Goal: Task Accomplishment & Management: Use online tool/utility

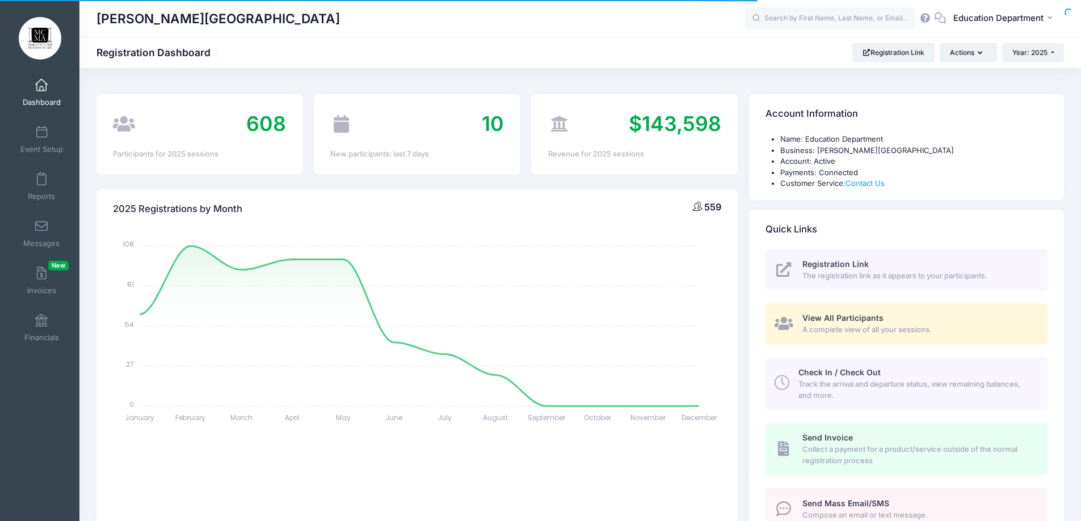
select select
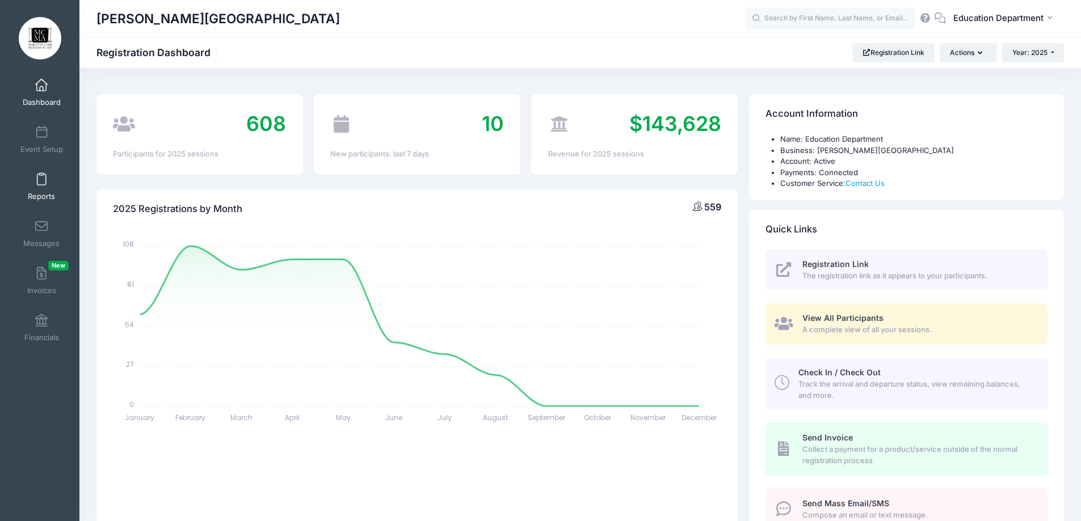
click at [35, 196] on span "Reports" at bounding box center [41, 197] width 27 height 10
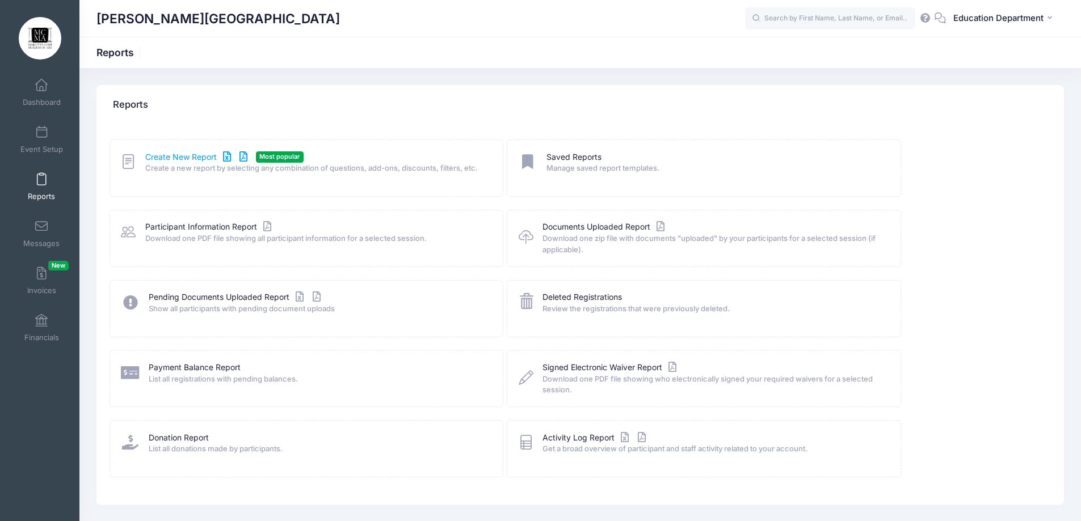
click at [184, 161] on link "Create New Report" at bounding box center [198, 157] width 106 height 12
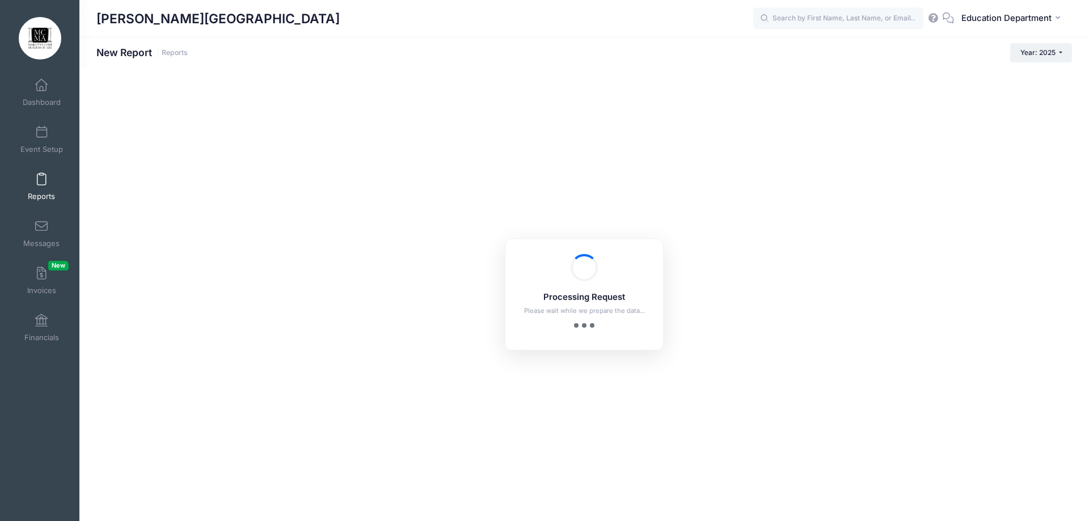
checkbox input "true"
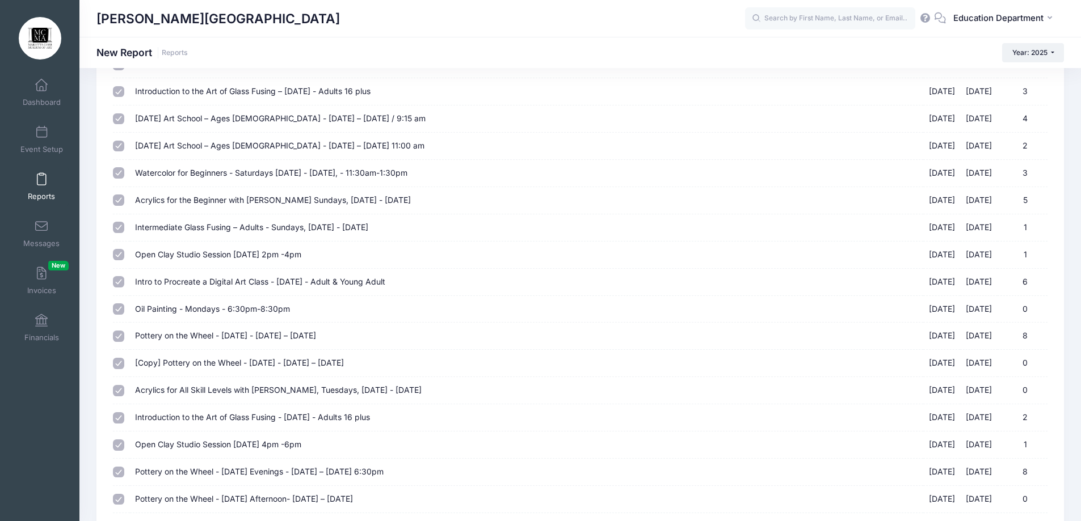
scroll to position [57, 0]
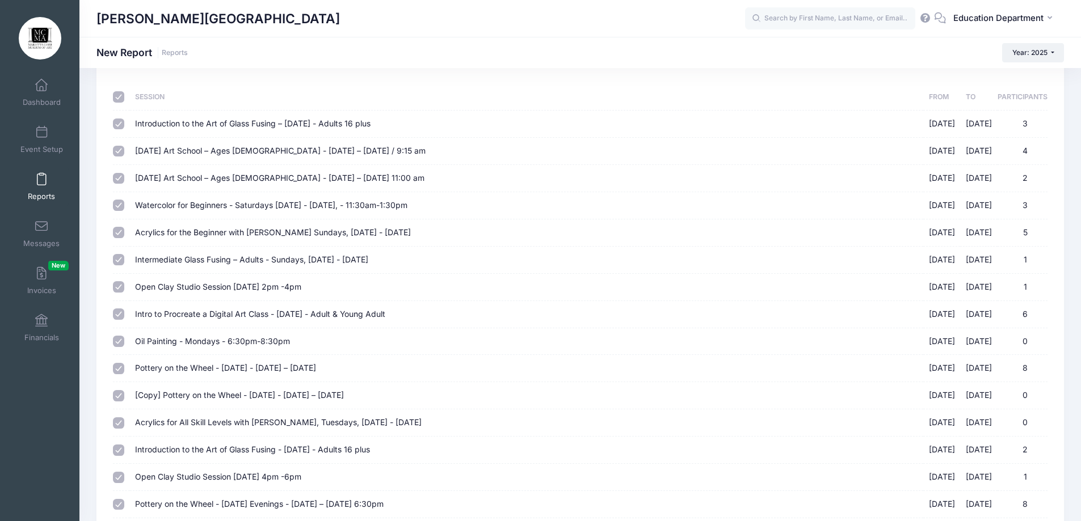
click at [117, 97] on input "checkbox" at bounding box center [118, 96] width 11 height 11
checkbox input "false"
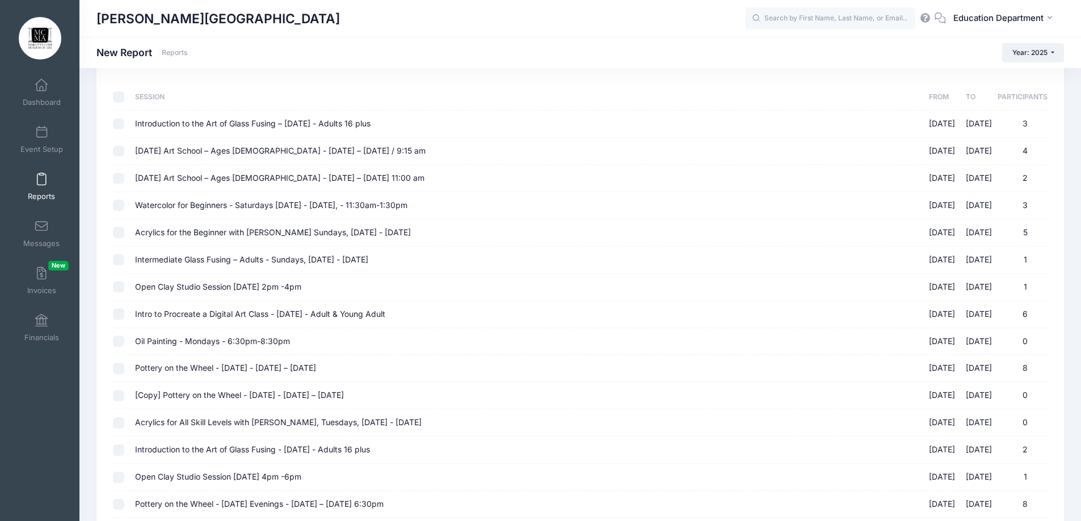
checkbox input "false"
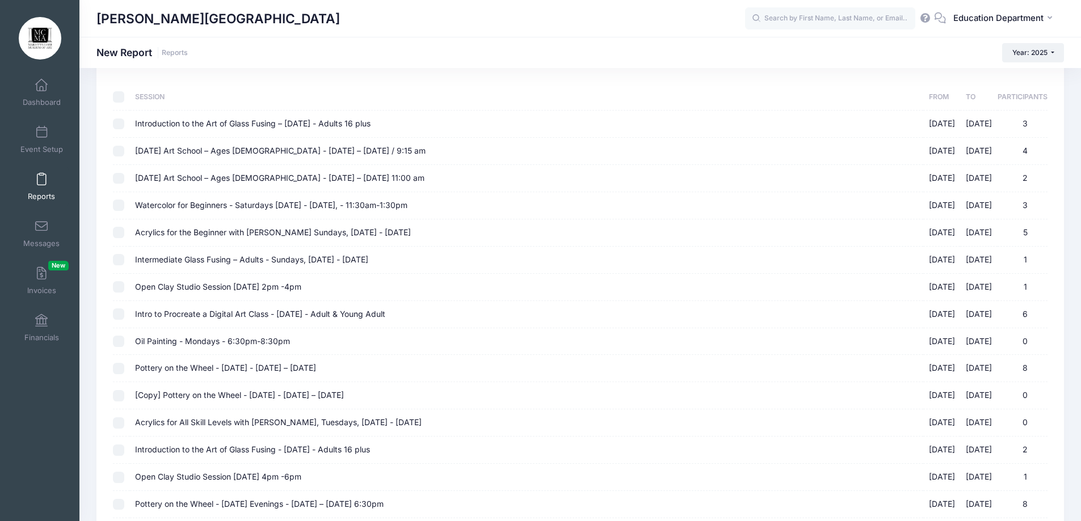
checkbox input "false"
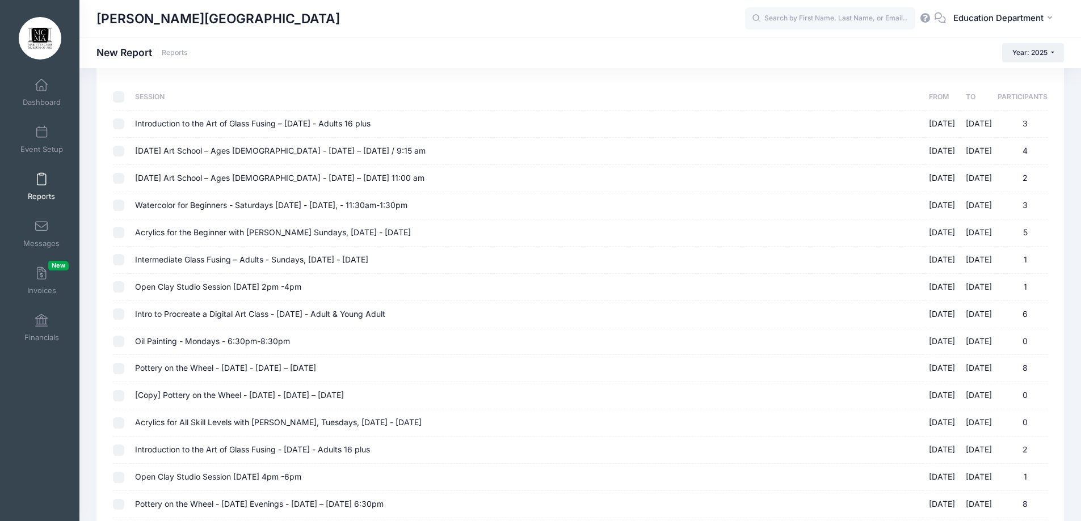
checkbox input "false"
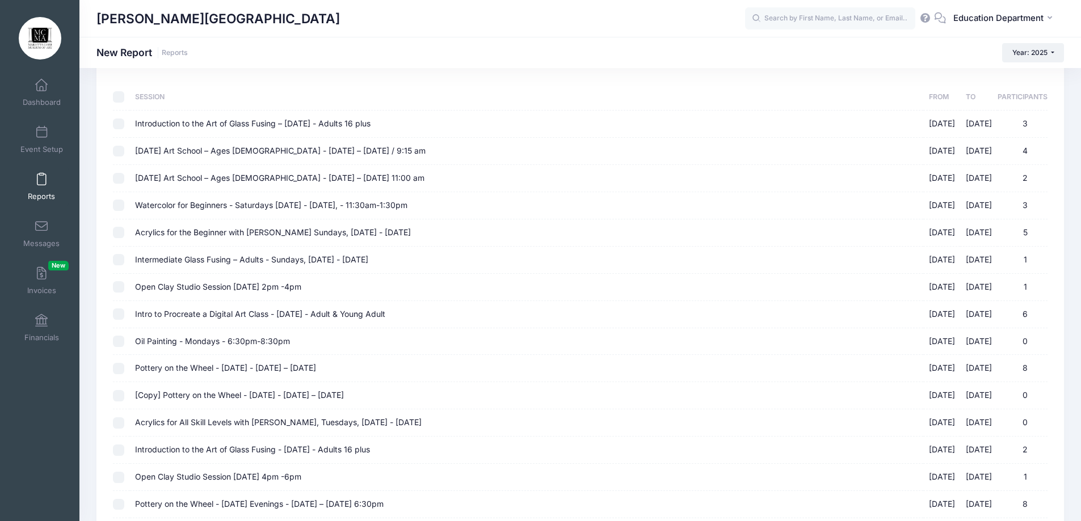
checkbox input "false"
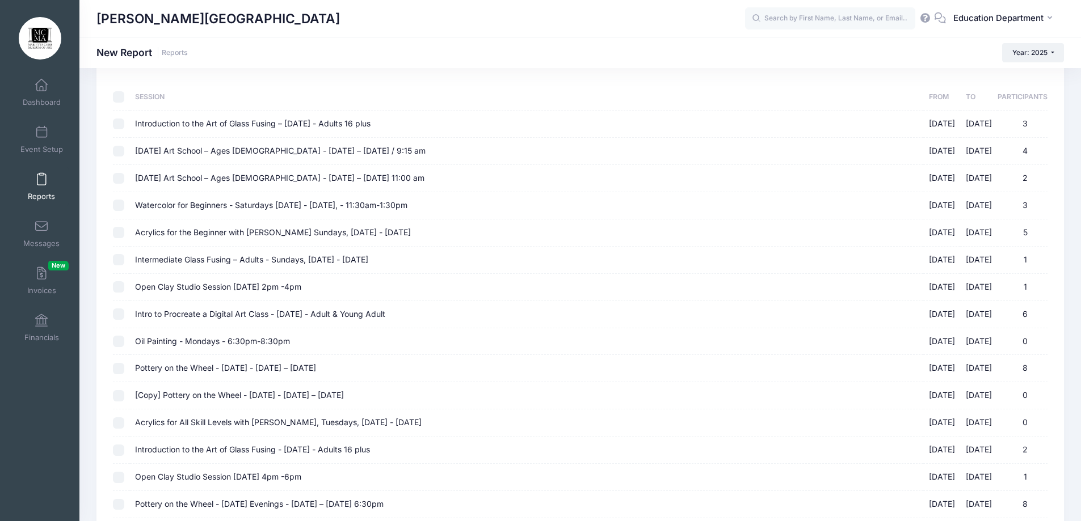
checkbox input "false"
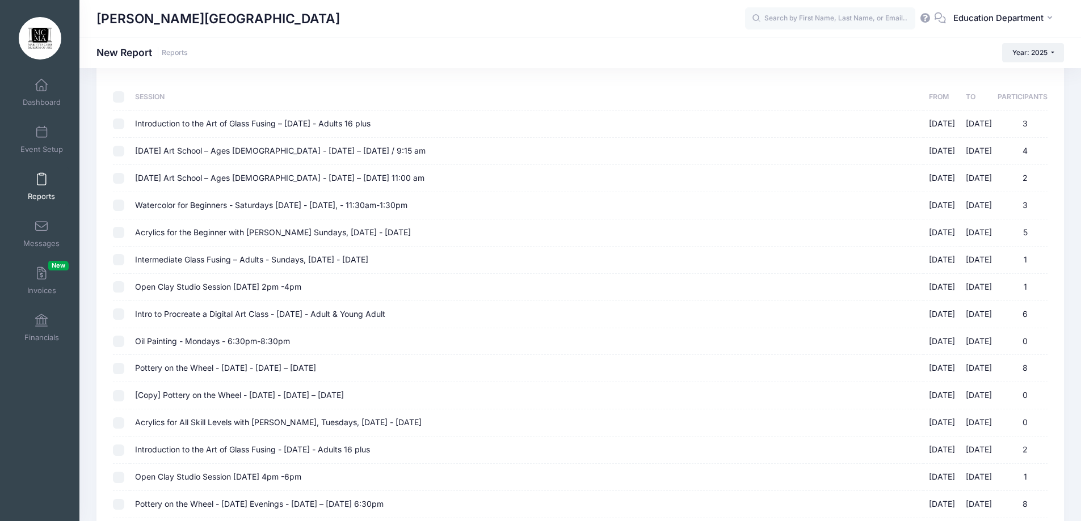
checkbox input "false"
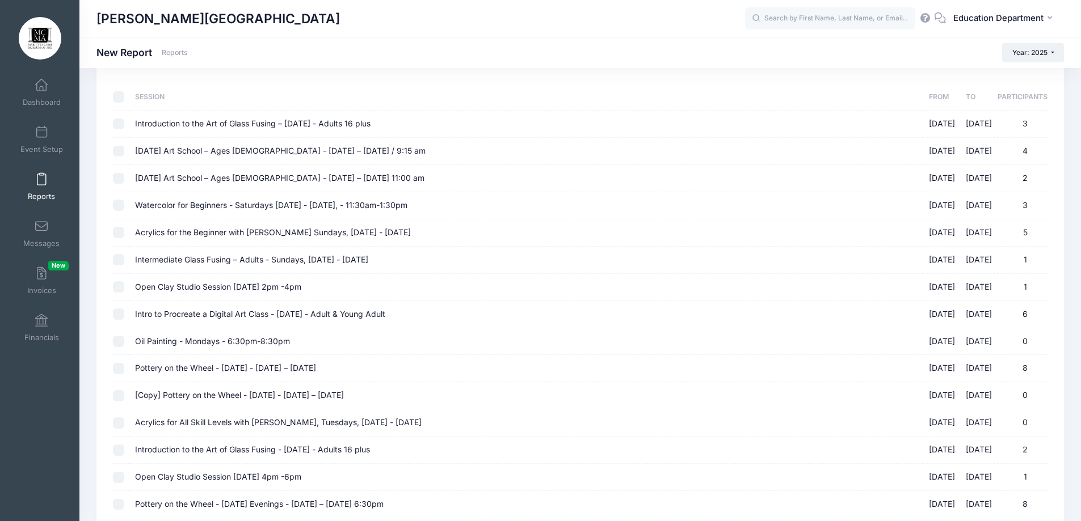
checkbox input "false"
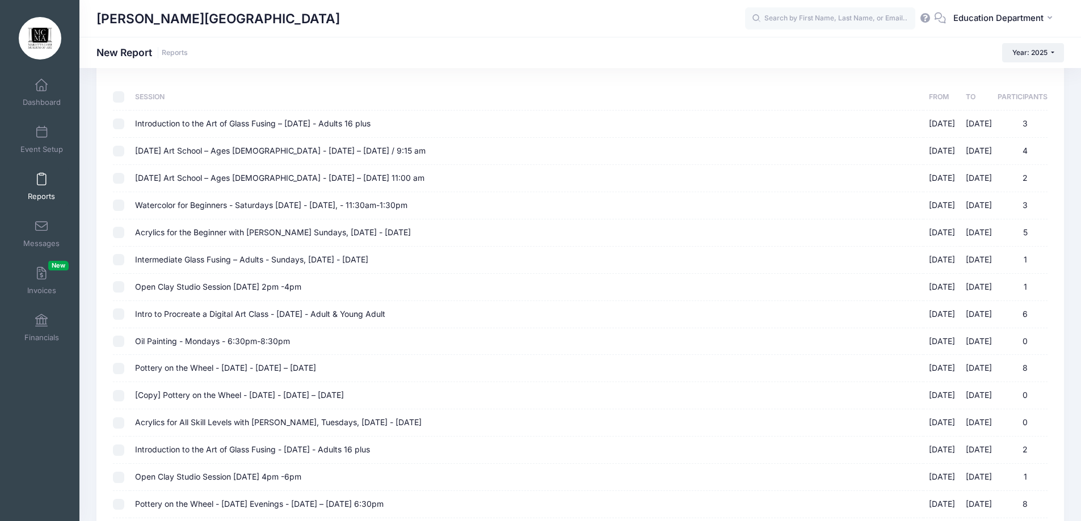
checkbox input "false"
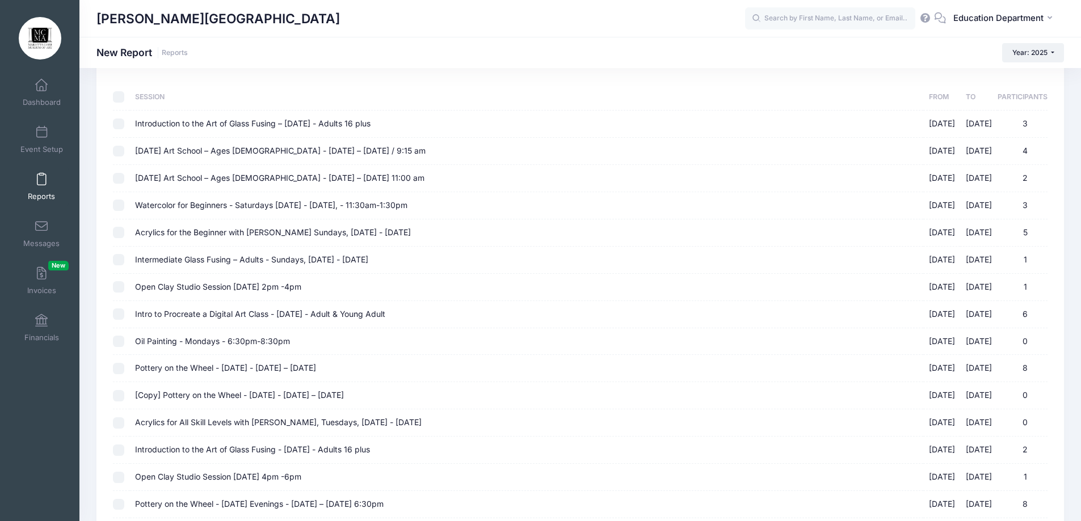
checkbox input "false"
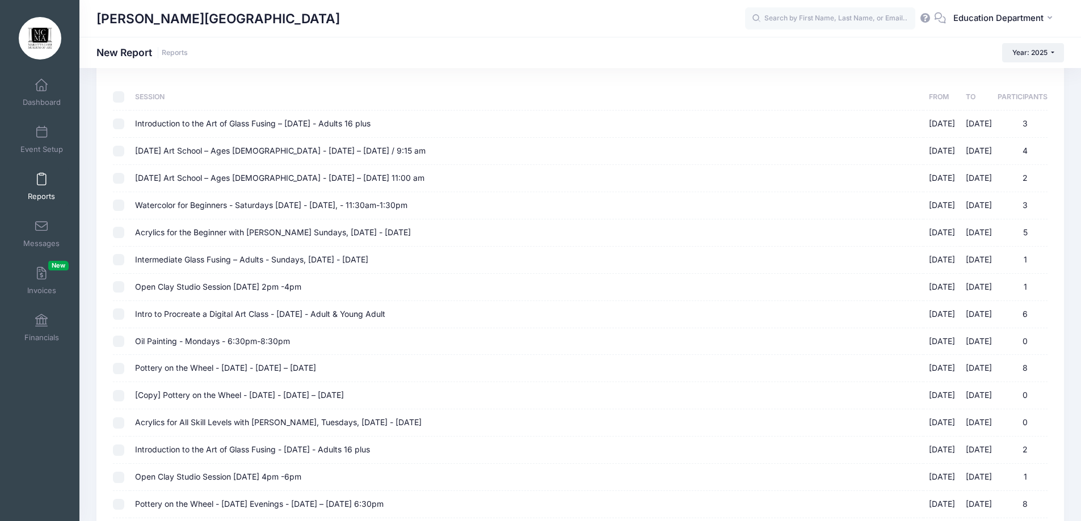
checkbox input "false"
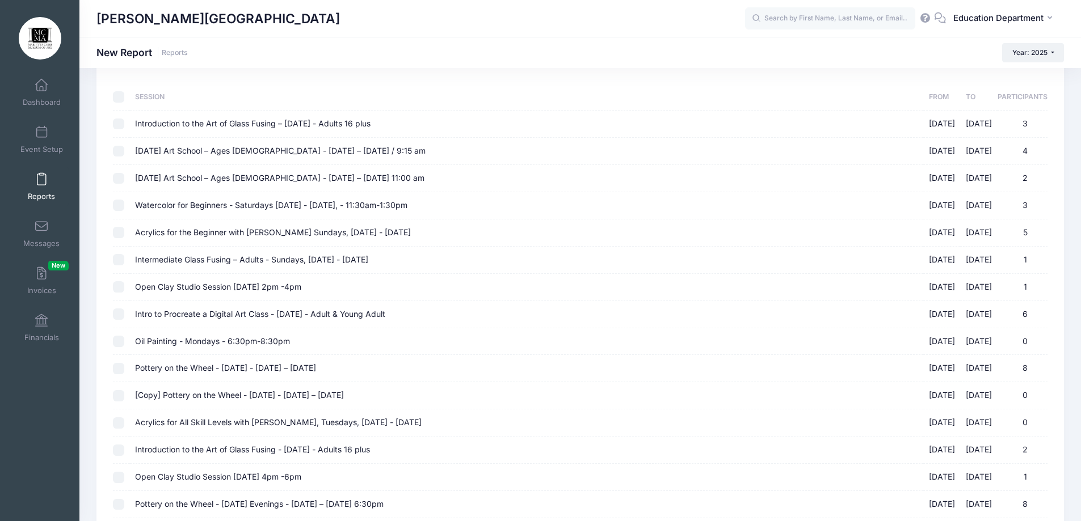
checkbox input "false"
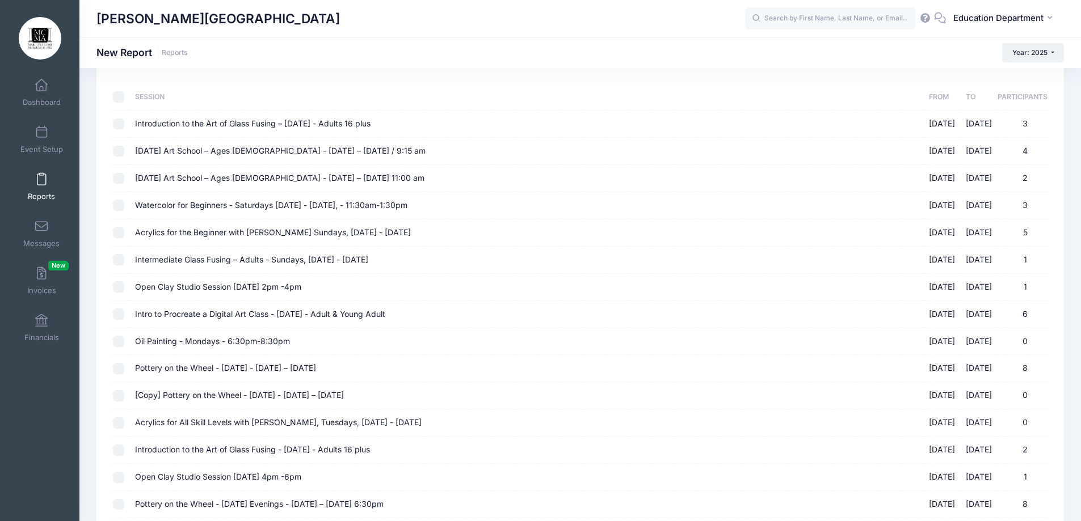
checkbox input "false"
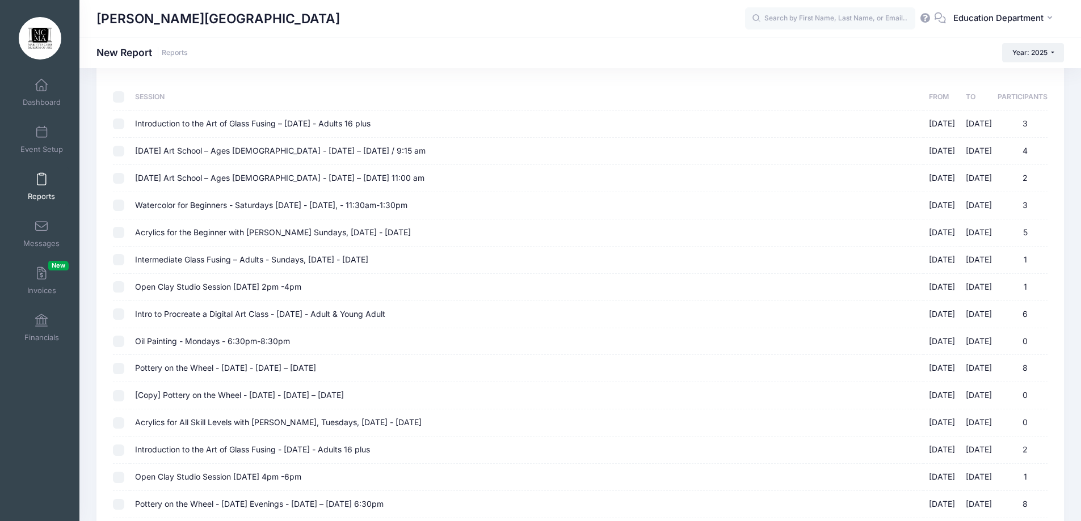
checkbox input "false"
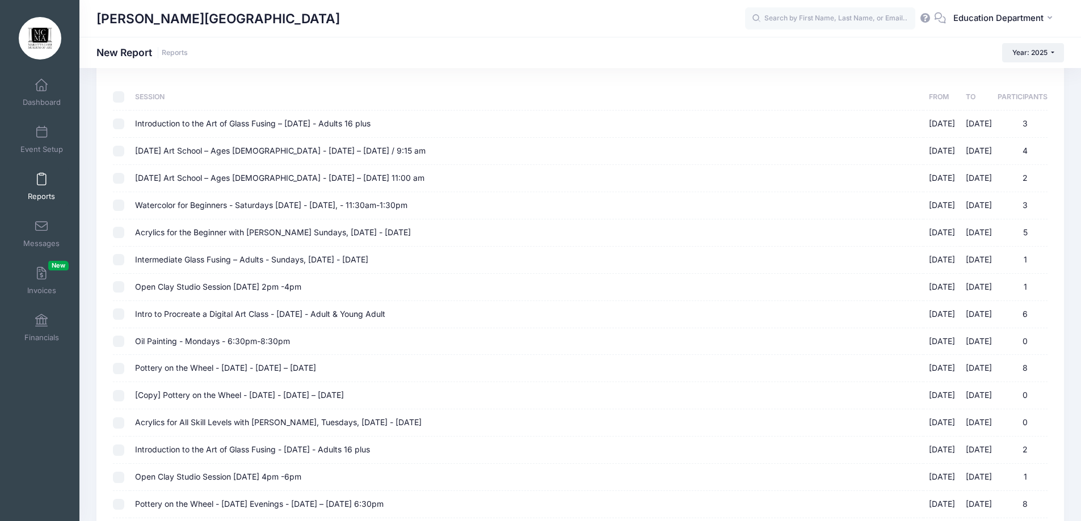
checkbox input "false"
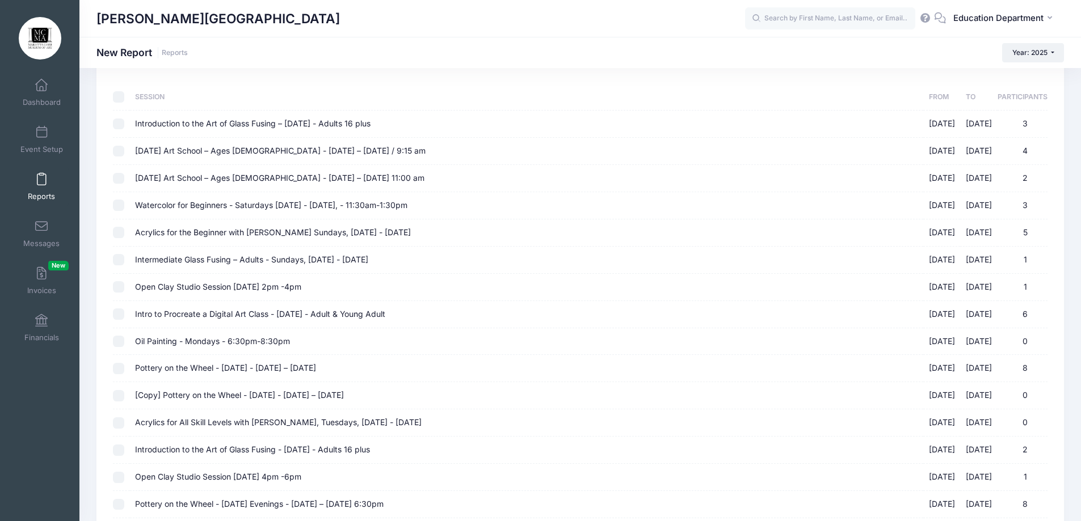
checkbox input "false"
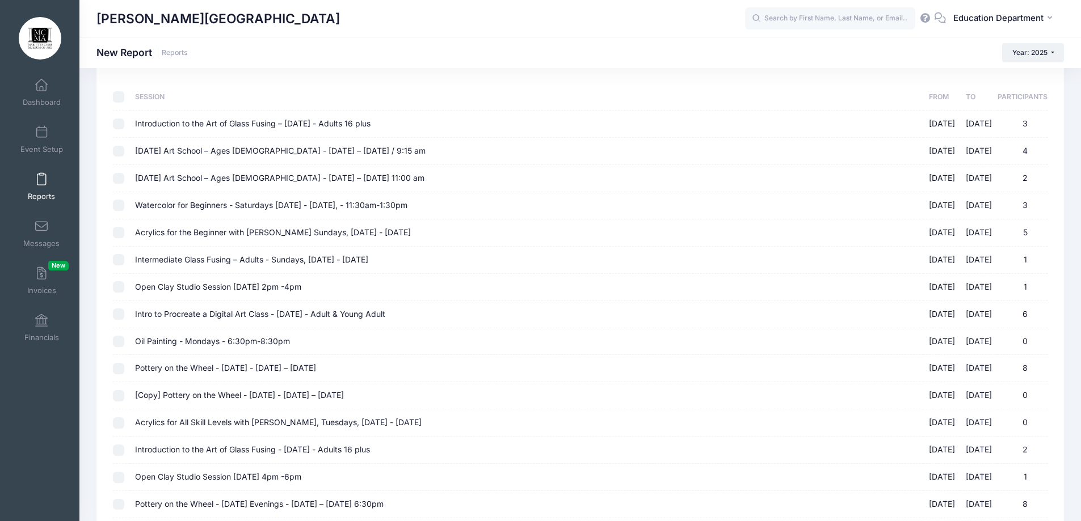
checkbox input "false"
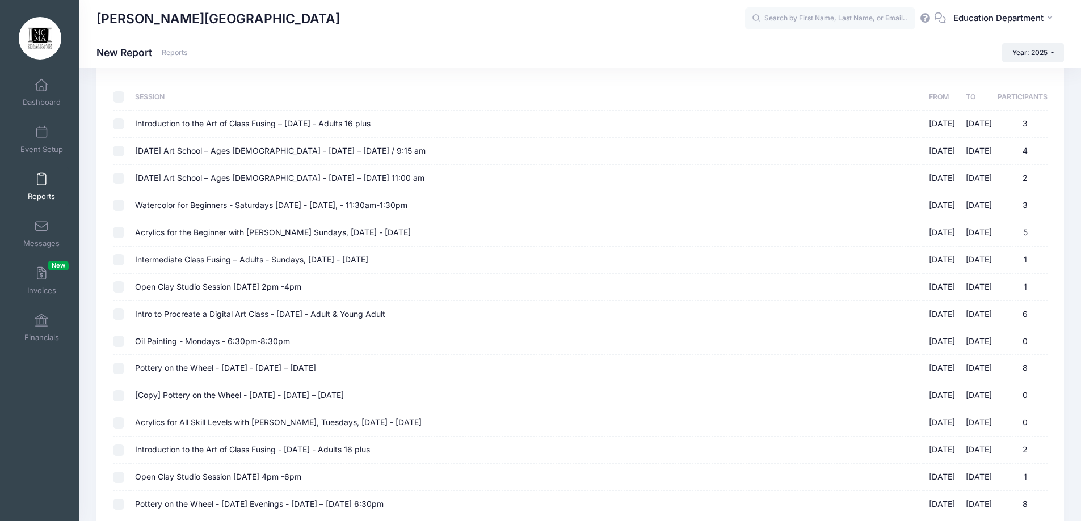
checkbox input "false"
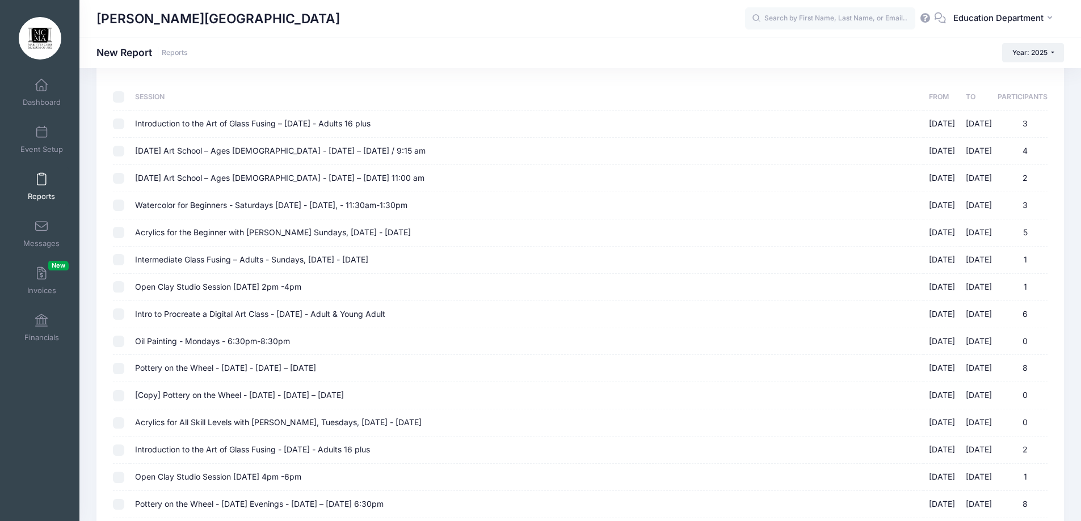
checkbox input "false"
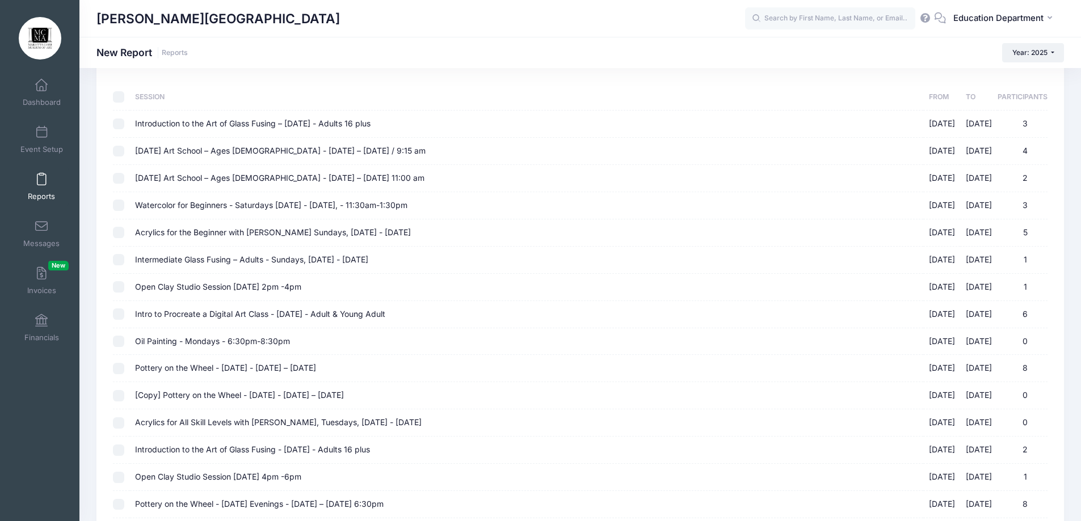
checkbox input "false"
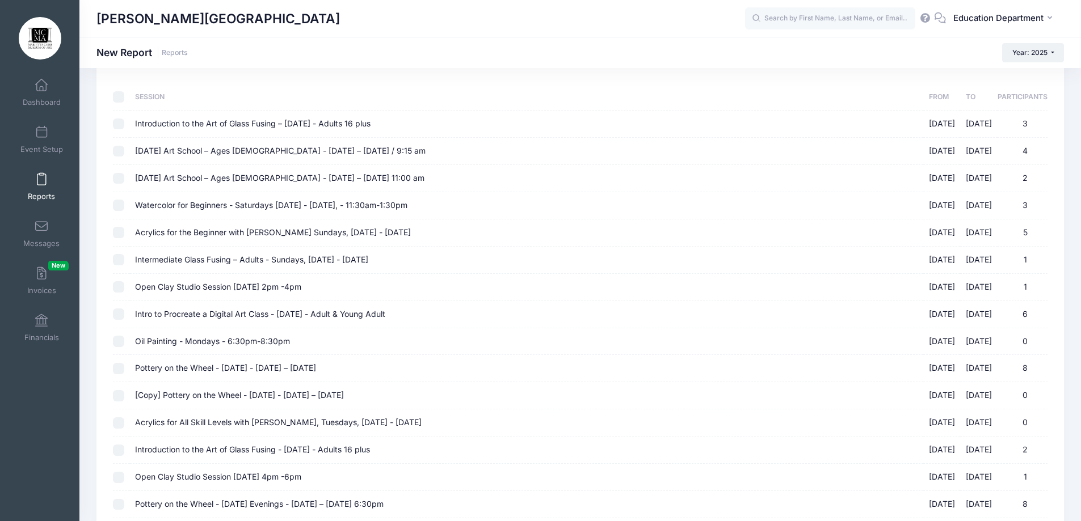
checkbox input "false"
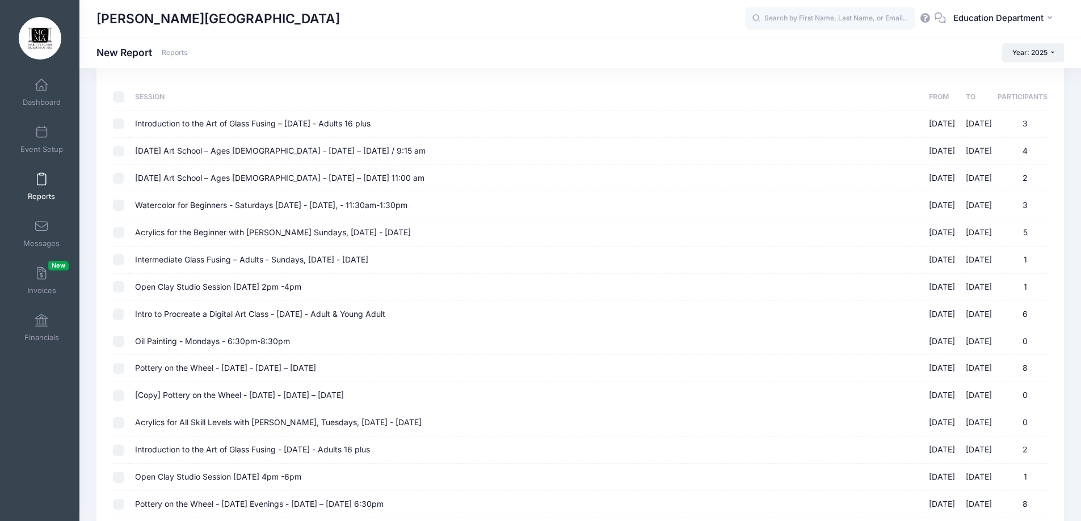
checkbox input "false"
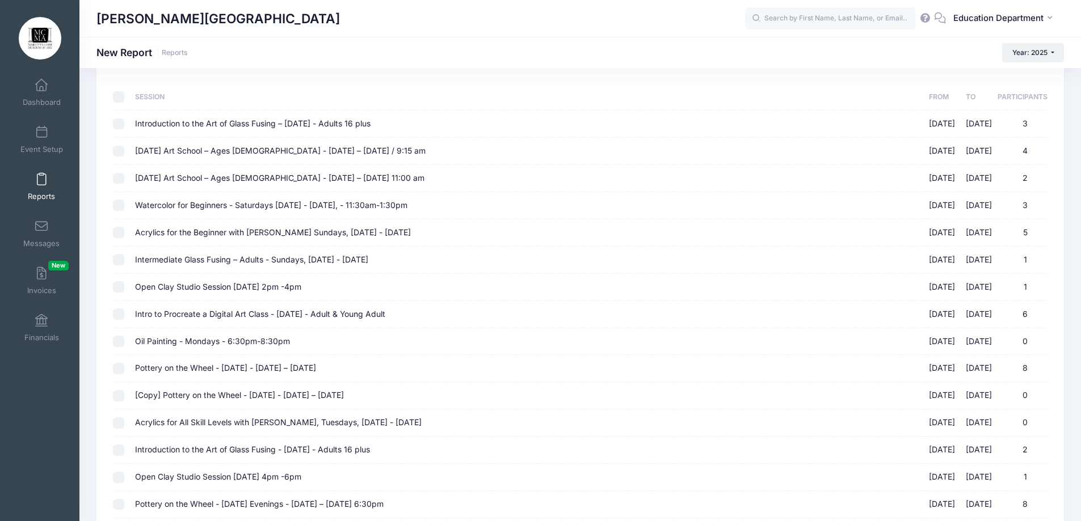
checkbox input "false"
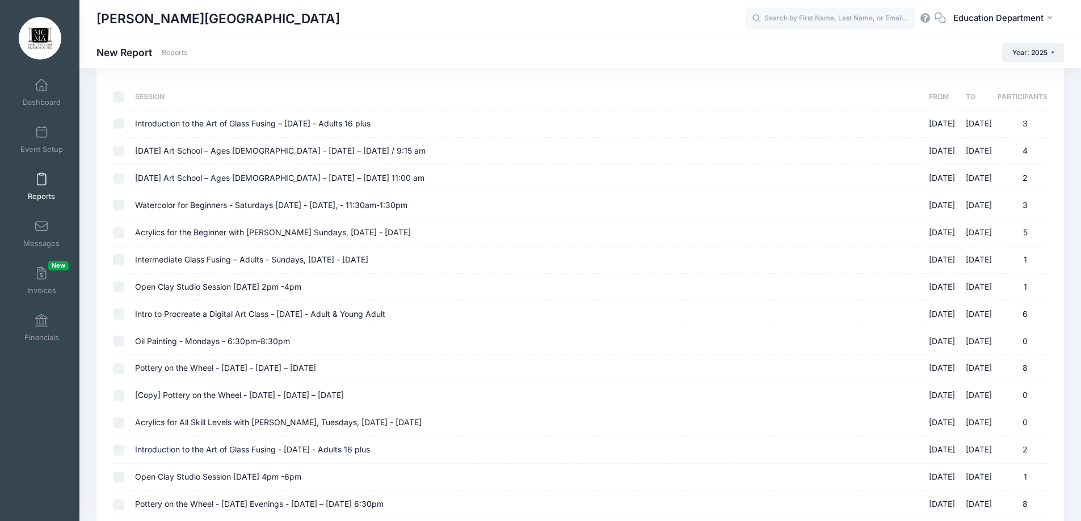
checkbox input "false"
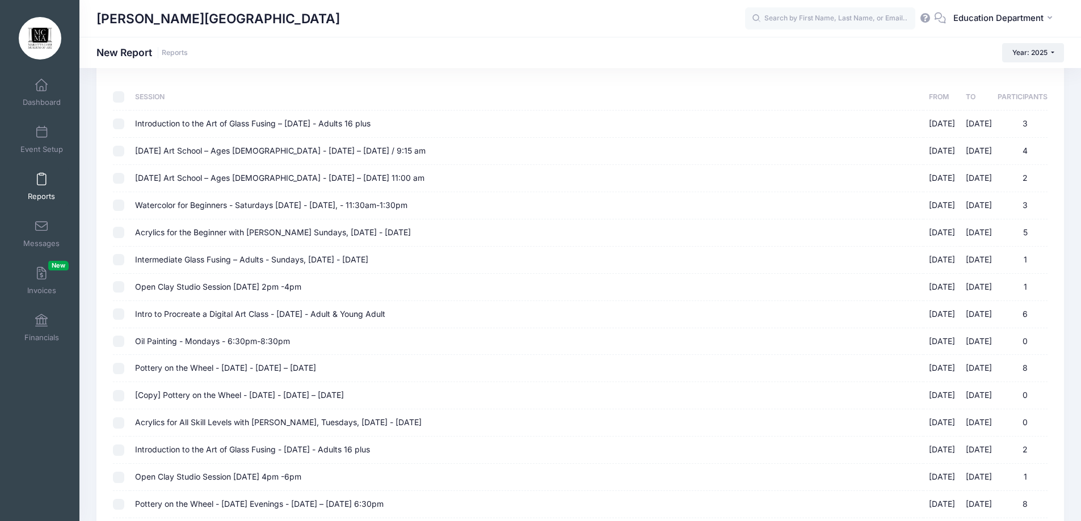
checkbox input "false"
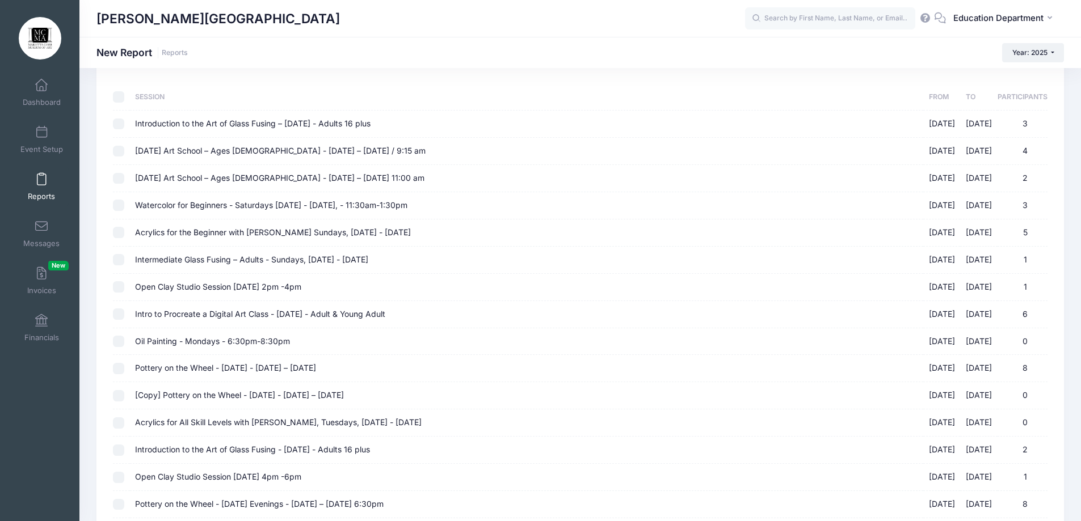
checkbox input "false"
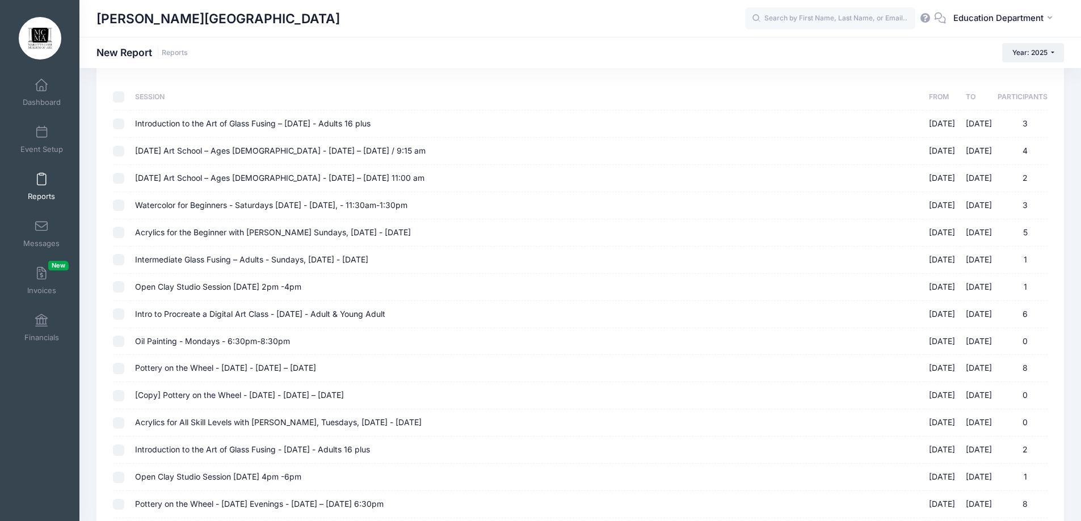
checkbox input "false"
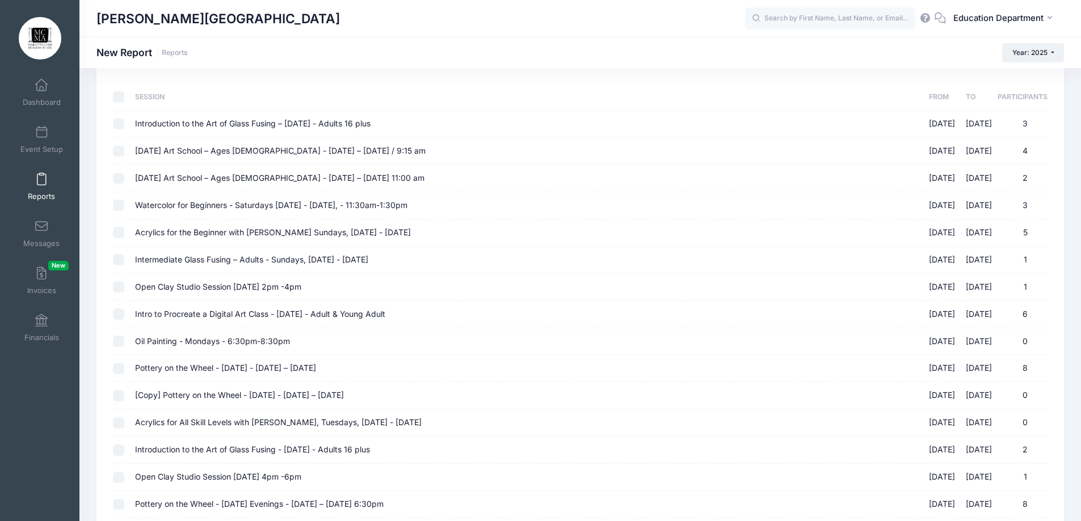
checkbox input "false"
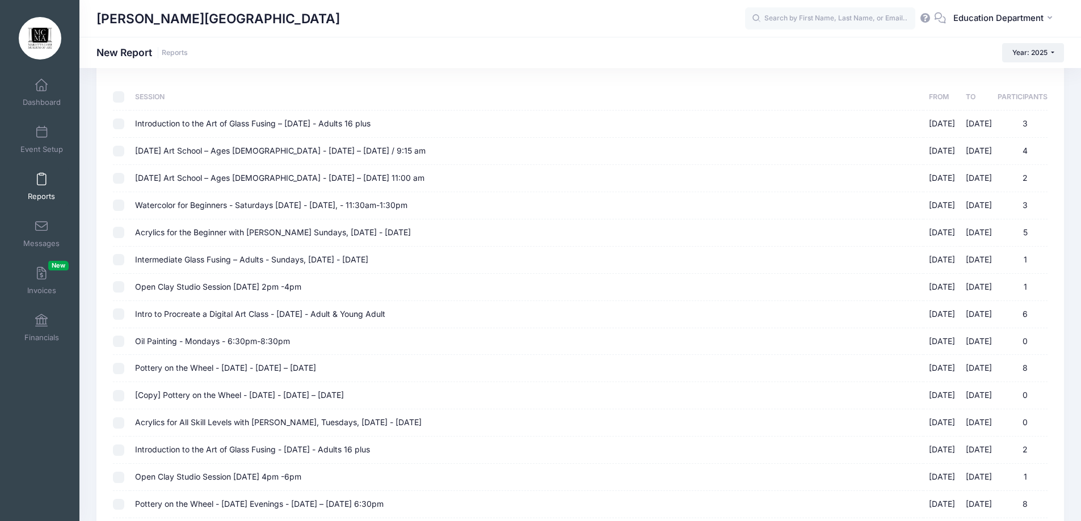
checkbox input "false"
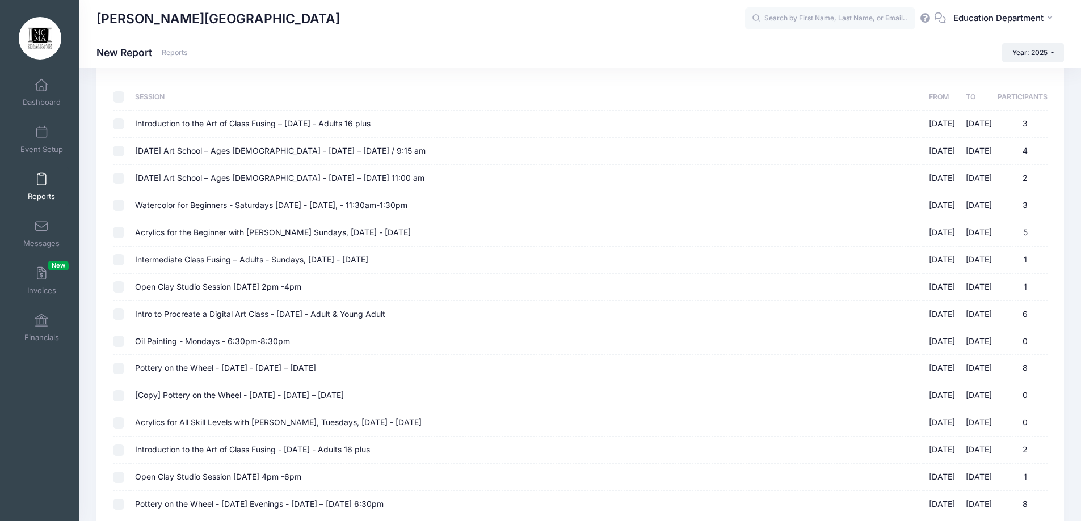
checkbox input "false"
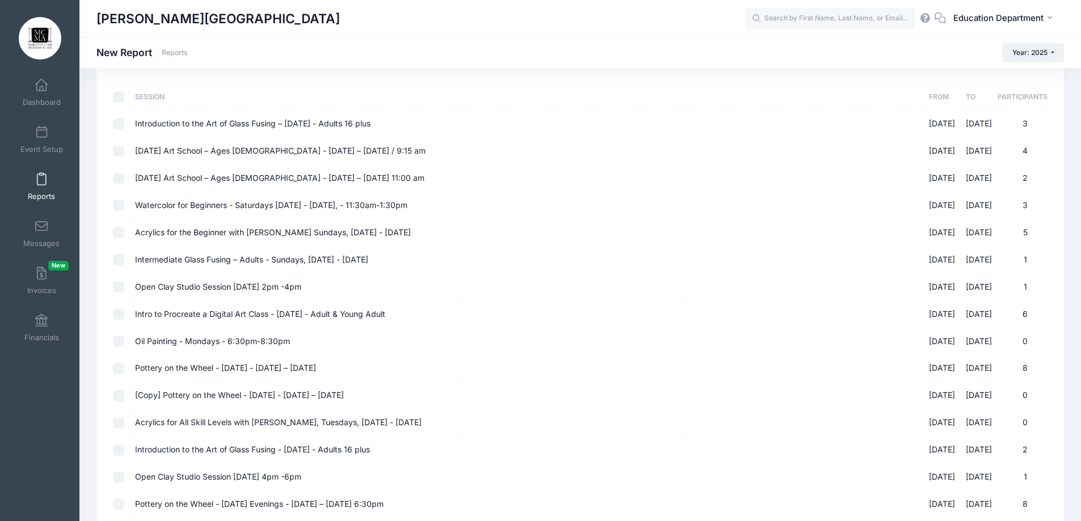
checkbox input "false"
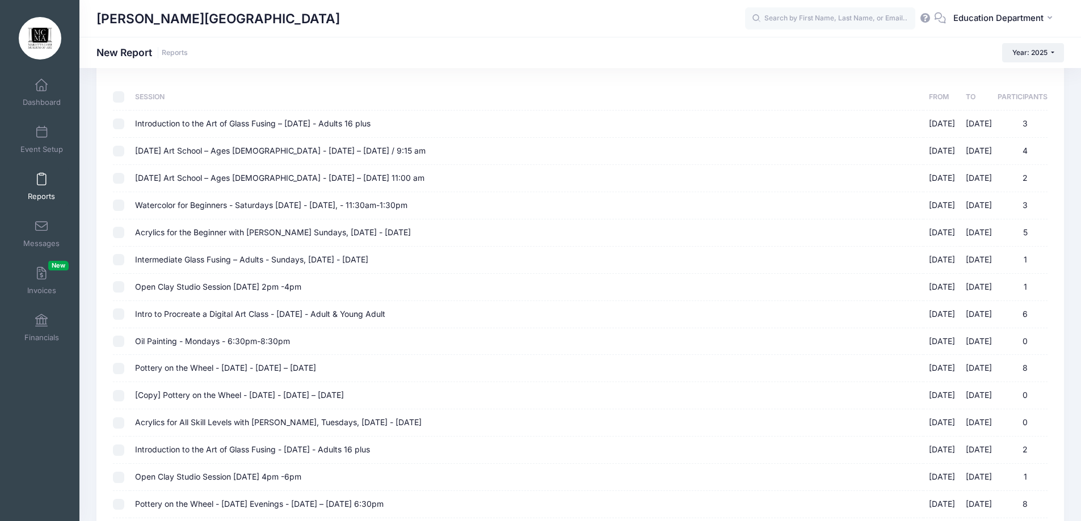
checkbox input "false"
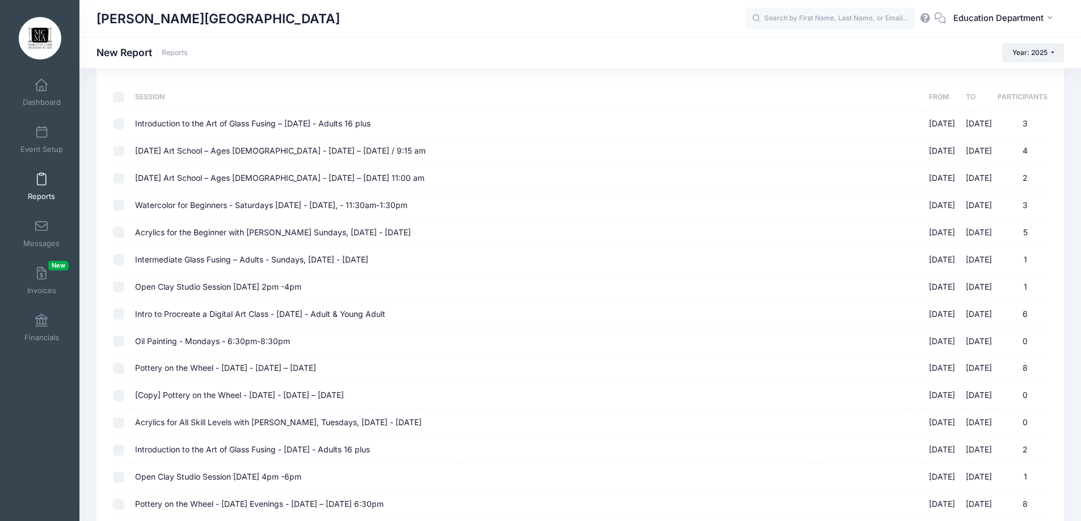
checkbox input "false"
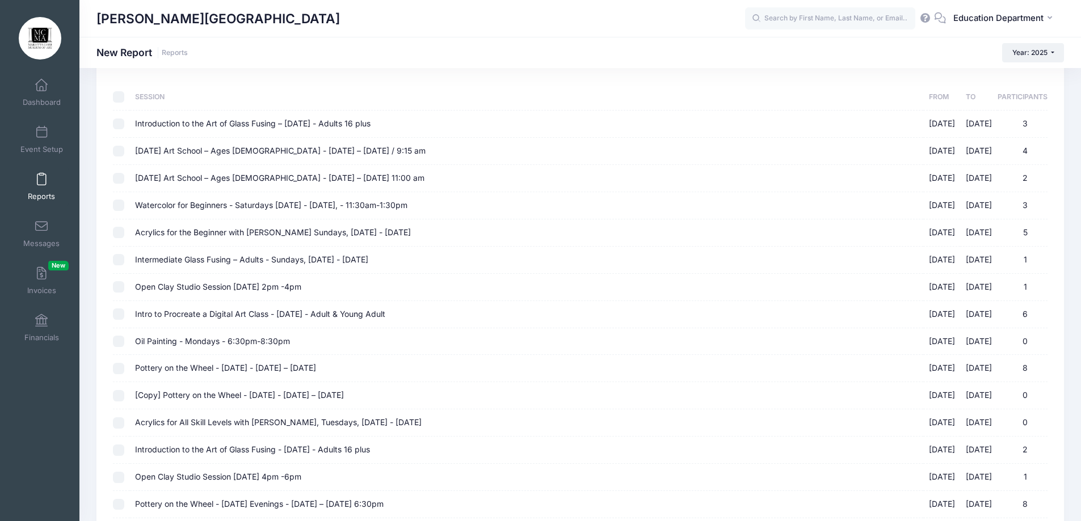
checkbox input "false"
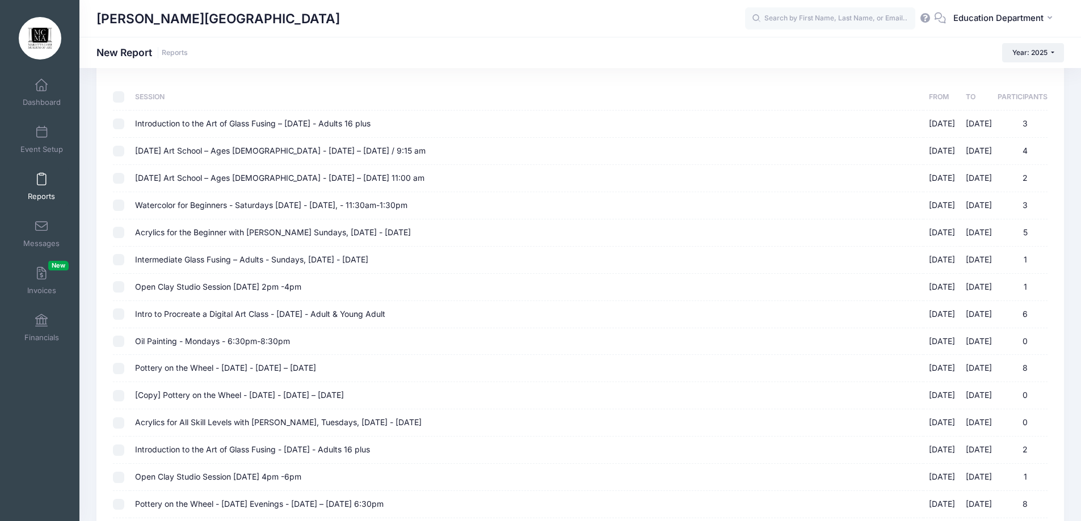
checkbox input "false"
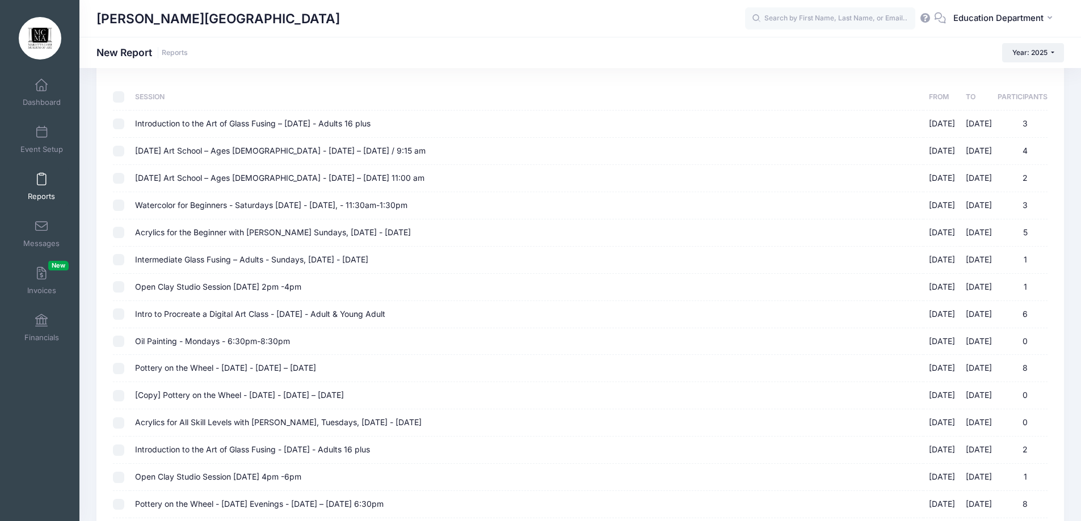
checkbox input "false"
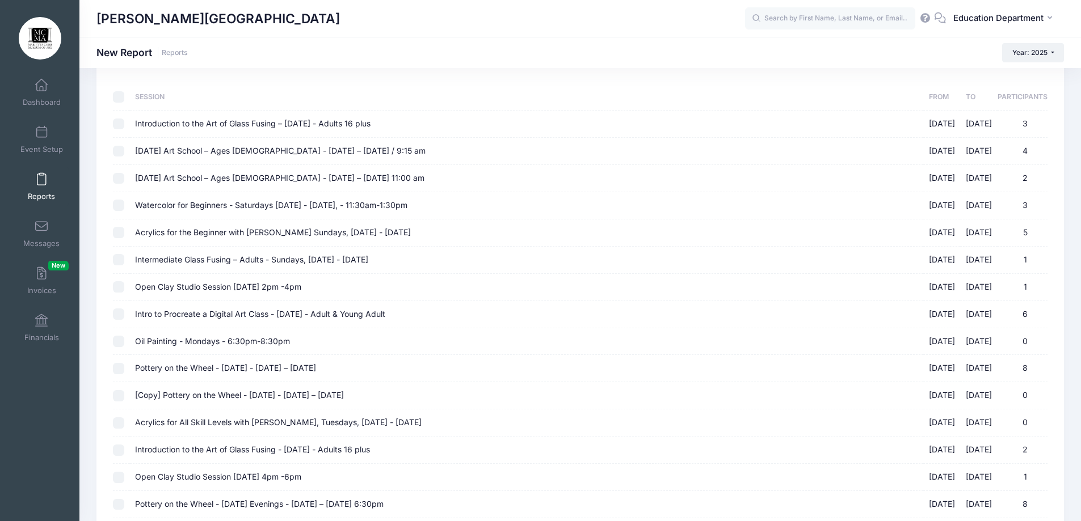
checkbox input "false"
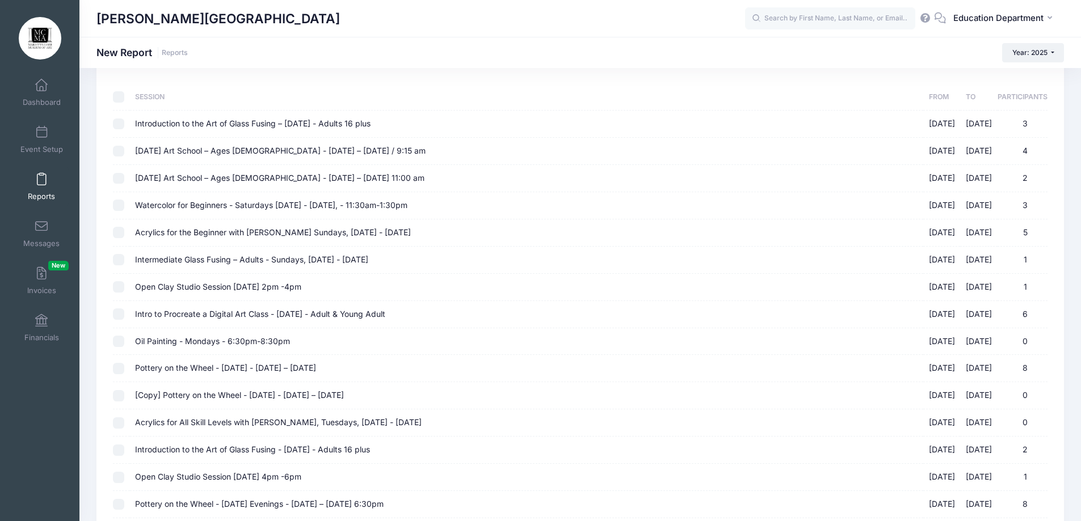
checkbox input "false"
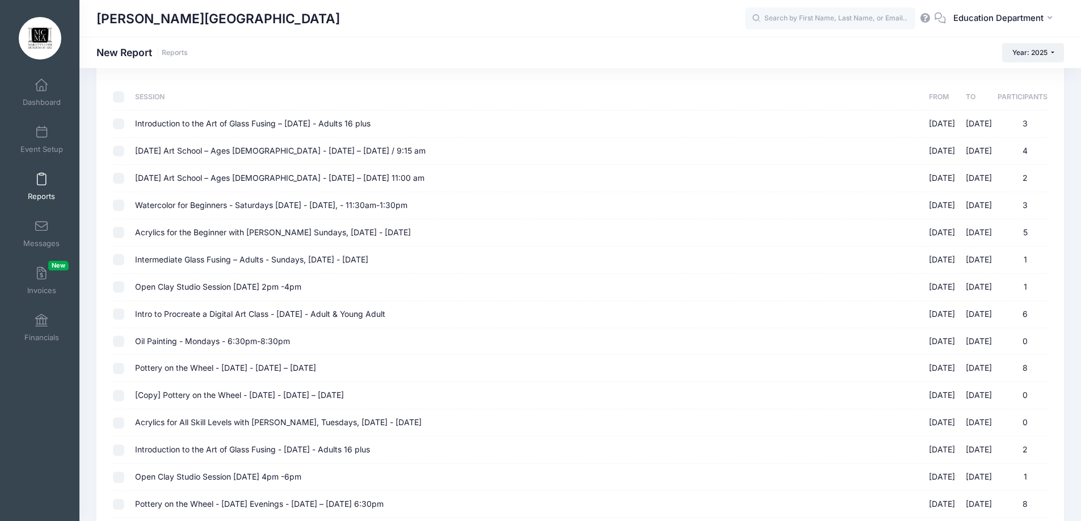
checkbox input "false"
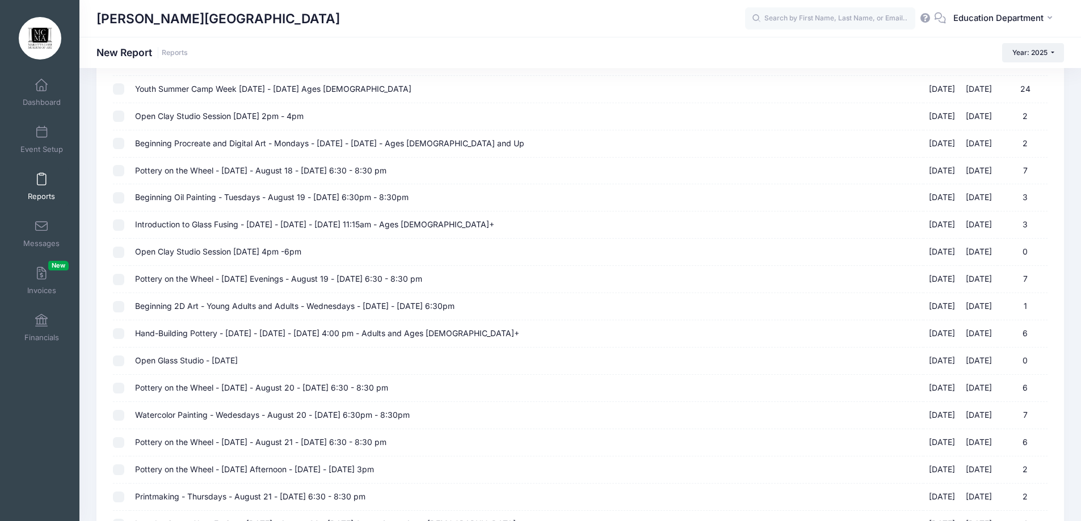
scroll to position [4276, 0]
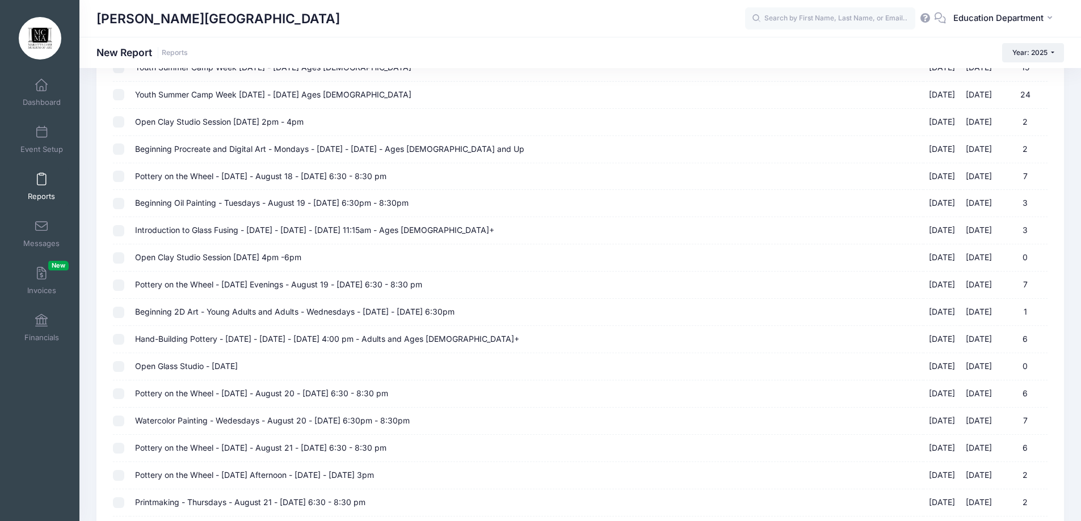
click at [122, 146] on input "Beginning Procreate and Digital Art - Mondays - [DATE] - [DATE] - Ages [DEMOGRA…" at bounding box center [118, 149] width 11 height 11
checkbox input "true"
click at [124, 174] on input "Pottery on the Wheel - [DATE] - August 18 - [DATE] 6:30 - 8:30 pm [DATE] - [DAT…" at bounding box center [118, 176] width 11 height 11
checkbox input "true"
click at [124, 195] on td at bounding box center [121, 203] width 16 height 27
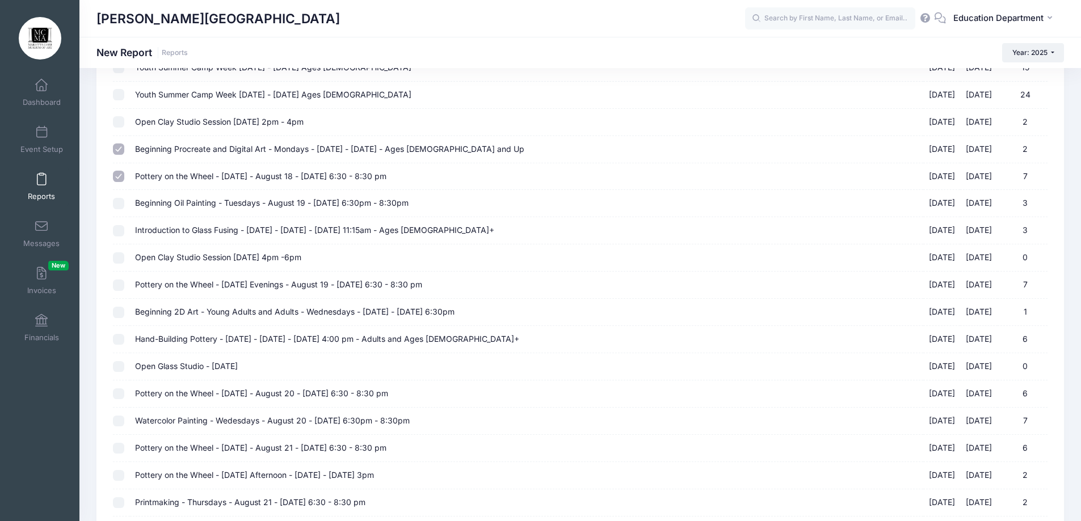
click at [120, 205] on input "Beginning Oil Painting - Tuesdays - August 19 - [DATE] 6:30pm - 8:30pm [DATE] -…" at bounding box center [118, 203] width 11 height 11
checkbox input "true"
click at [120, 233] on input "Introduction to Glass Fusing - [DATE] - [DATE] - [DATE] 11:15am - Ages [DEMOGRA…" at bounding box center [118, 230] width 11 height 11
checkbox input "true"
click at [125, 289] on td at bounding box center [121, 285] width 16 height 27
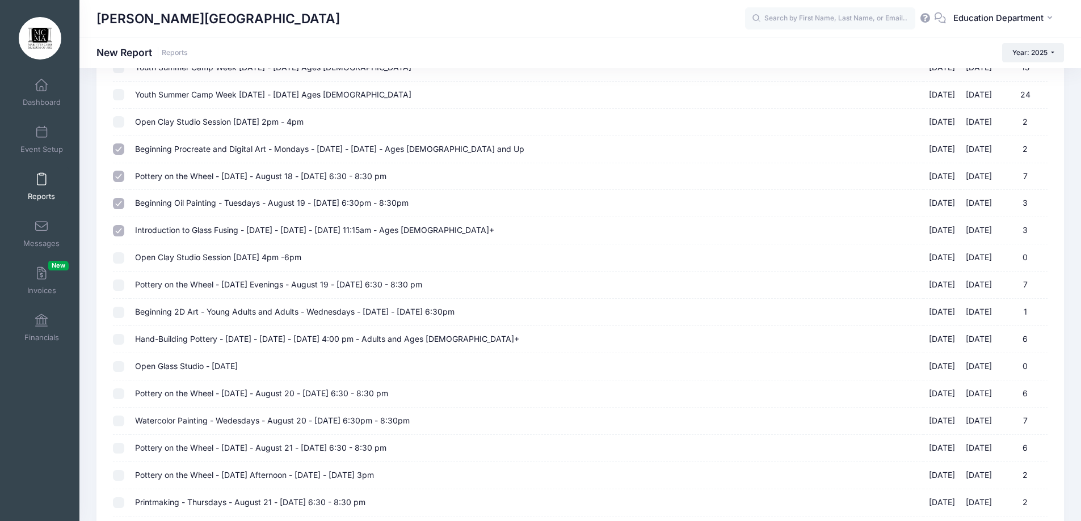
click at [124, 286] on td at bounding box center [121, 285] width 16 height 27
click at [131, 280] on tr "Pottery on the Wheel - [DATE] Evenings - August 19 - [DATE] 6:30 - 8:30 pm [DAT…" at bounding box center [580, 285] width 935 height 27
click at [121, 282] on input "Pottery on the Wheel - [DATE] Evenings - August 19 - [DATE] 6:30 - 8:30 pm [DAT…" at bounding box center [118, 285] width 11 height 11
checkbox input "true"
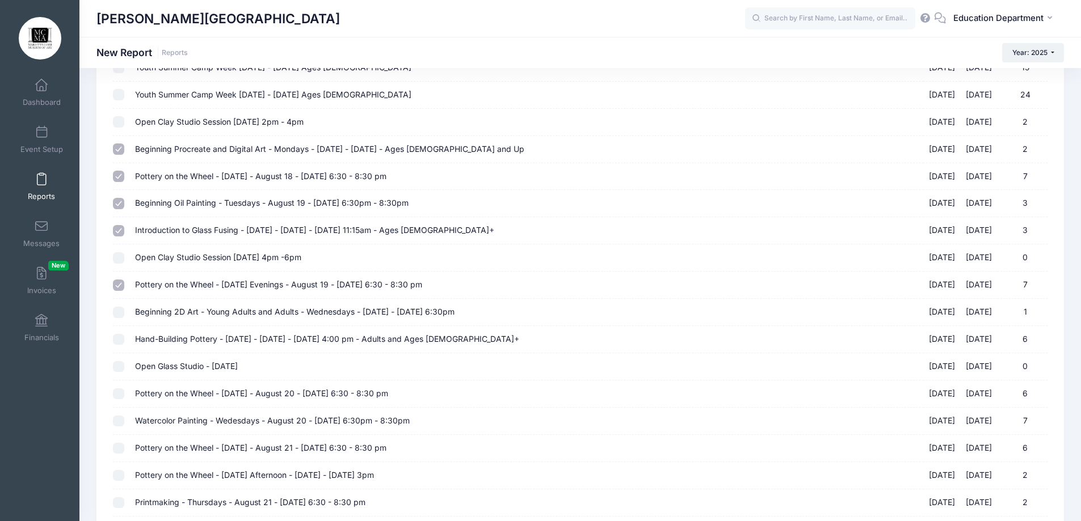
click at [124, 315] on td at bounding box center [121, 312] width 16 height 27
click at [122, 338] on input "Hand-Building Pottery - [DATE] - [DATE] - [DATE] 4:00 pm - Adults and Ages [DEM…" at bounding box center [118, 339] width 11 height 11
checkbox input "true"
click at [120, 315] on input "Beginning 2D Art - Young Adults and Adults - Wednesdays - [DATE] - [DATE] 6:30p…" at bounding box center [118, 312] width 11 height 11
checkbox input "true"
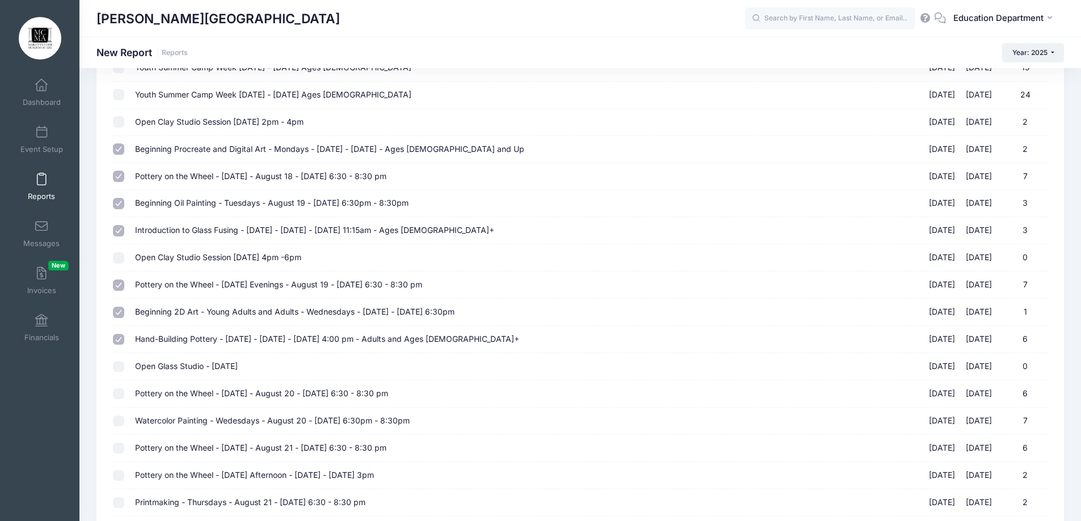
click at [120, 394] on input "Pottery on the Wheel - [DATE] - August 20 - [DATE] 6:30 - 8:30 pm [DATE] - [DAT…" at bounding box center [118, 394] width 11 height 11
checkbox input "true"
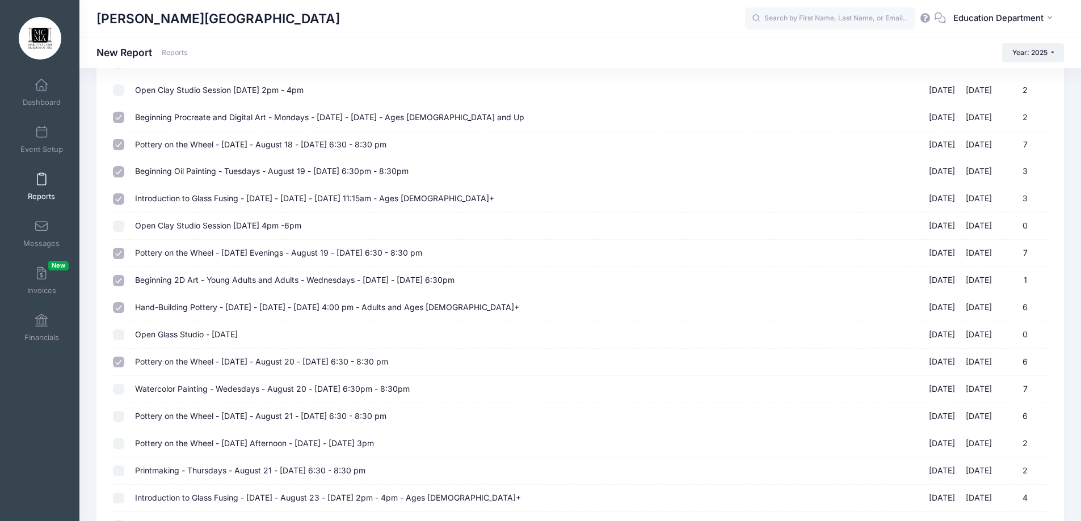
scroll to position [4333, 0]
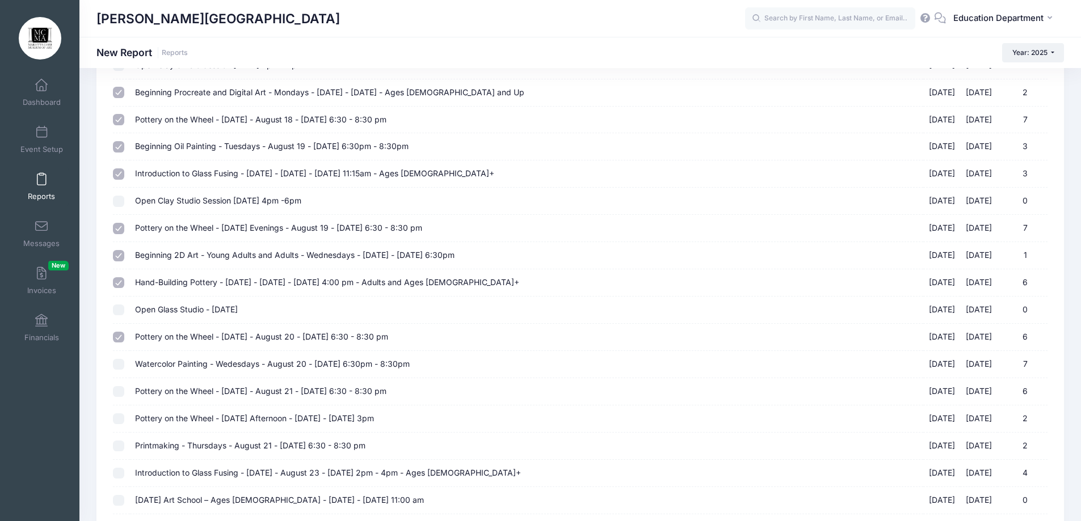
click at [120, 365] on input "Watercolor Painting - Wedesdays - August 20 - [DATE] 6:30pm - 8:30pm [DATE] - […" at bounding box center [118, 364] width 11 height 11
checkbox input "true"
click at [116, 394] on input "Pottery on the Wheel - [DATE] - August 21 - [DATE] 6:30 - 8:30 pm [DATE] - [DAT…" at bounding box center [118, 391] width 11 height 11
click at [117, 424] on input "Pottery on the Wheel - [DATE] Afternoon - [DATE] - [DATE] 3pm 08/21/2025 - [DAT…" at bounding box center [118, 419] width 11 height 11
click at [117, 449] on input "Printmaking - Thursdays - August 21 - [DATE] 6:30 - 8:30 pm [DATE] - [DATE] 2" at bounding box center [118, 446] width 11 height 11
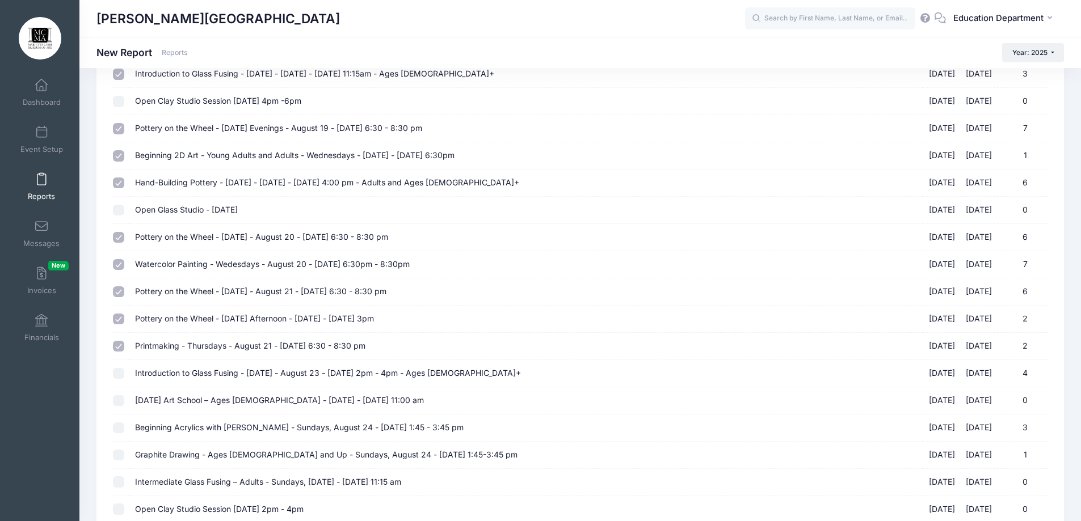
scroll to position [4446, 0]
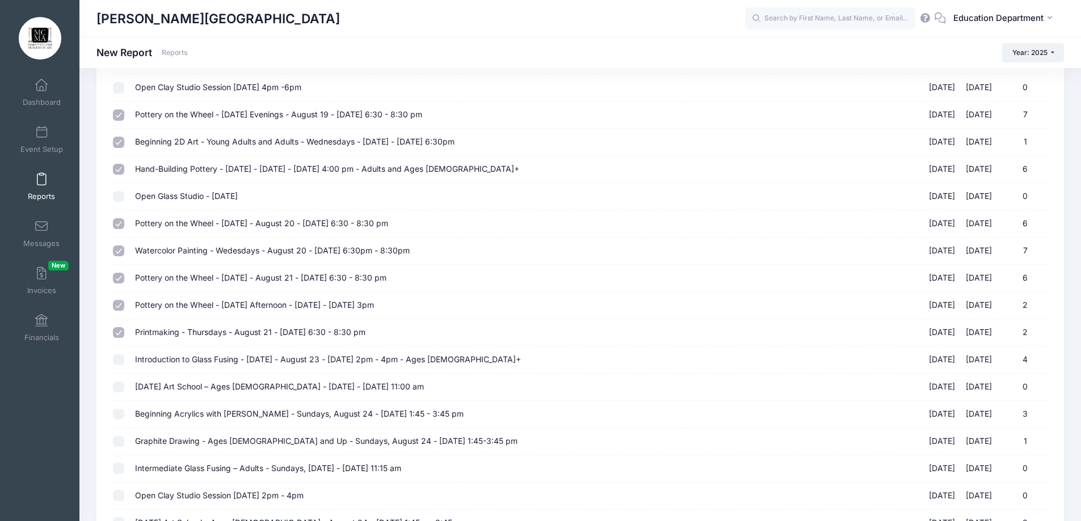
click at [117, 359] on input "Introduction to Glass Fusing - [DATE] - August 23 - [DATE] 2pm - 4pm - Ages [DE…" at bounding box center [118, 360] width 11 height 11
click at [119, 382] on input "[DATE] Art School – Ages [DEMOGRAPHIC_DATA] - [DATE] - [DATE] 11:00 am [DATE] -…" at bounding box center [118, 387] width 11 height 11
click at [119, 384] on input "[DATE] Art School – Ages [DEMOGRAPHIC_DATA] - [DATE] - [DATE] 11:00 am [DATE] -…" at bounding box center [118, 387] width 11 height 11
click at [121, 417] on input "Beginning Acrylics with [PERSON_NAME] - Sundays, August 24 - [DATE] 1:45 - 3:45…" at bounding box center [118, 414] width 11 height 11
click at [119, 441] on input "Graphite Drawing - Ages [DEMOGRAPHIC_DATA] and Up - Sundays, August 24 - [DATE]…" at bounding box center [118, 441] width 11 height 11
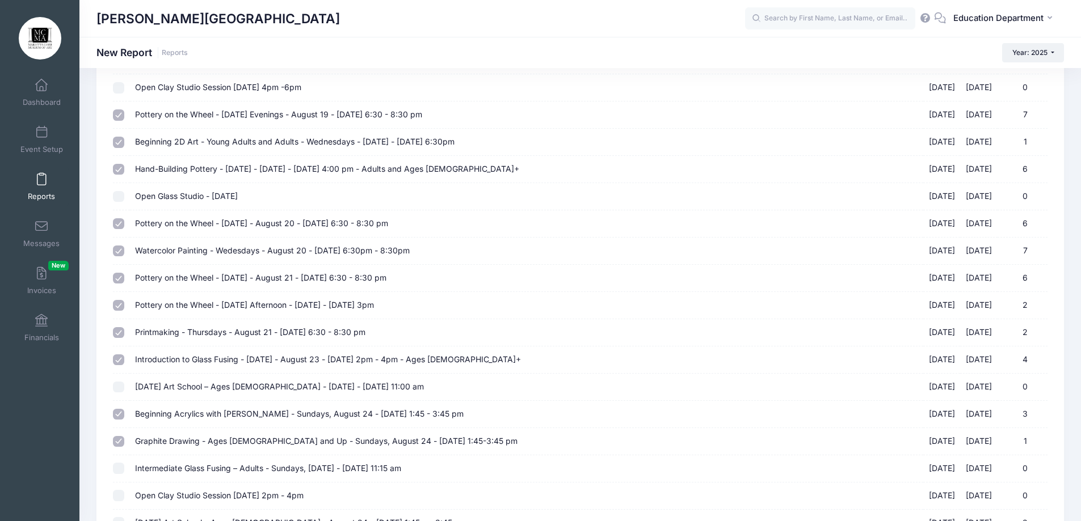
click at [116, 470] on input "Intermediate Glass Fusing – Adults - Sundays, [DATE] - [DATE] 11:15 am 08/24/20…" at bounding box center [118, 468] width 11 height 11
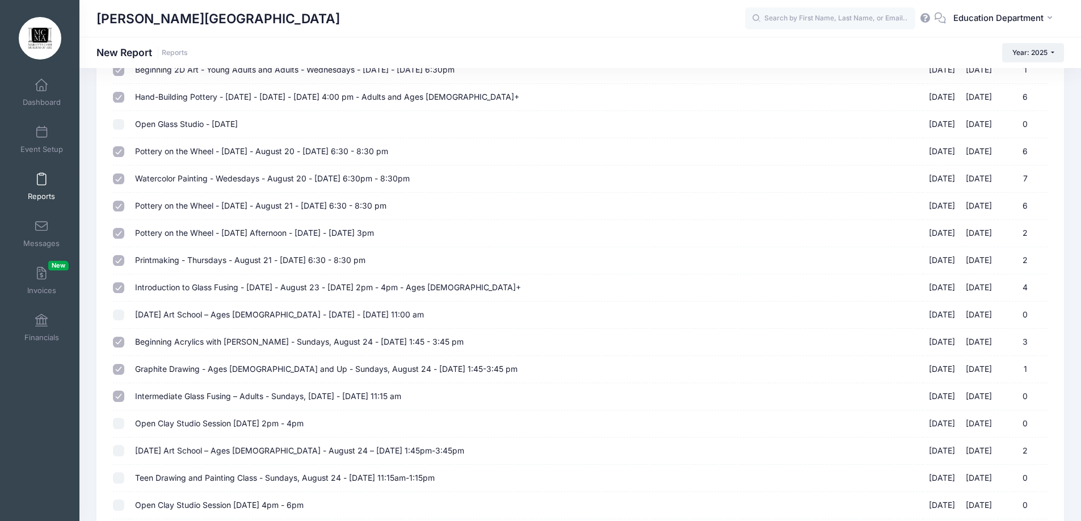
scroll to position [4560, 0]
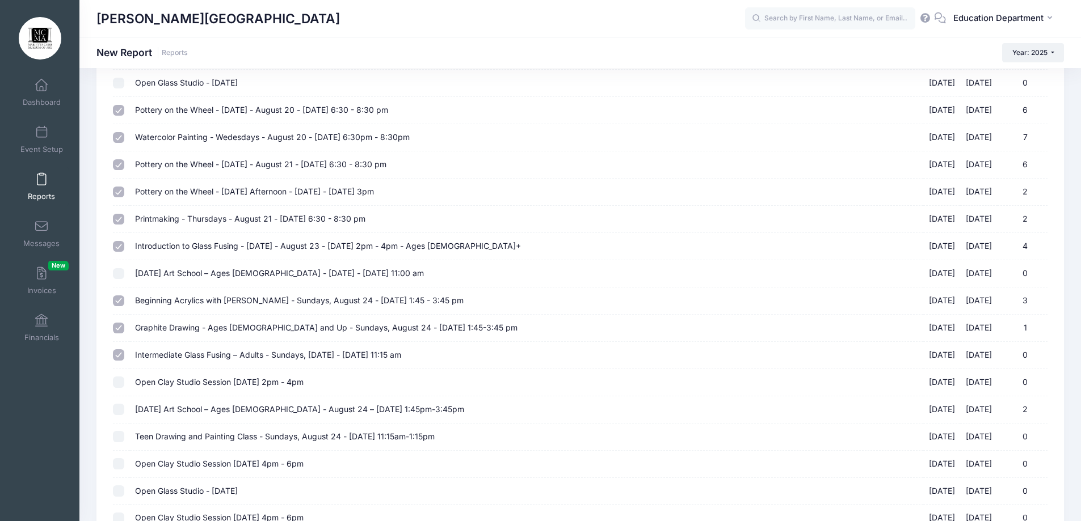
click at [119, 413] on input "[DATE] Art School – Ages [DEMOGRAPHIC_DATA] - August 24 – [DATE] 1:45pm-3:45pm …" at bounding box center [118, 409] width 11 height 11
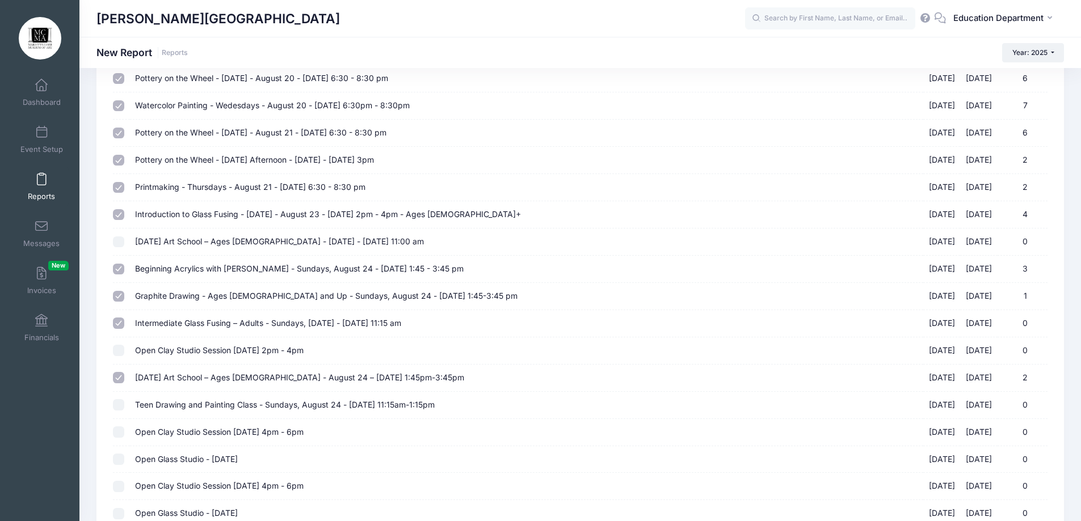
scroll to position [4616, 0]
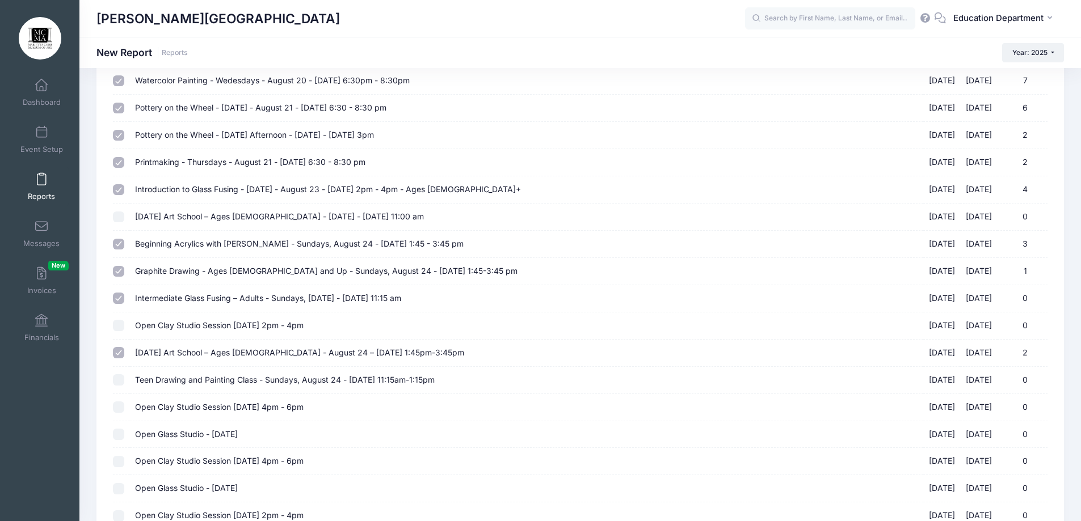
click at [116, 378] on input "Teen Drawing and Painting Class - Sundays, August 24 - [DATE] 11:15am-1:15pm [D…" at bounding box center [118, 379] width 11 height 11
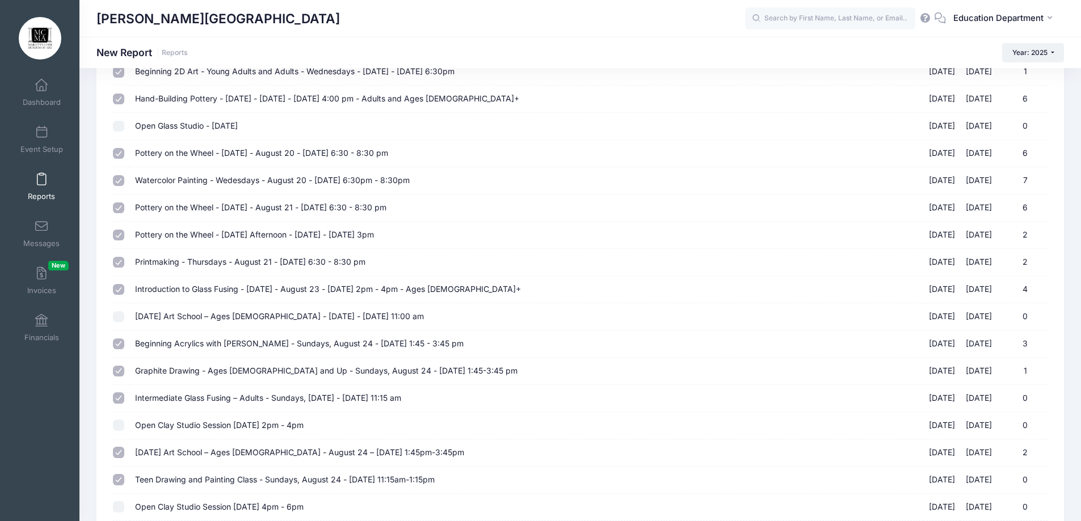
scroll to position [4446, 0]
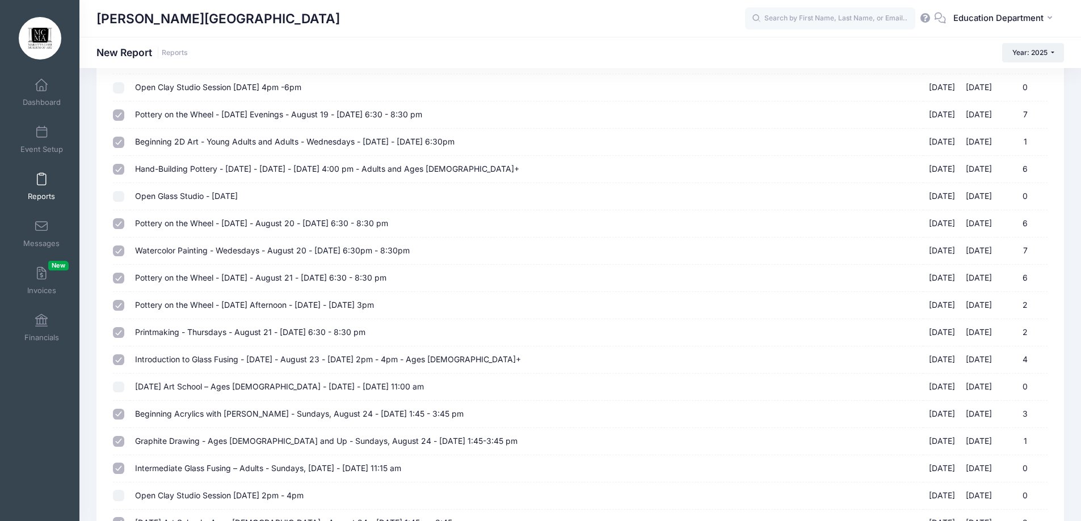
drag, startPoint x: 474, startPoint y: 142, endPoint x: 351, endPoint y: 292, distance: 193.9
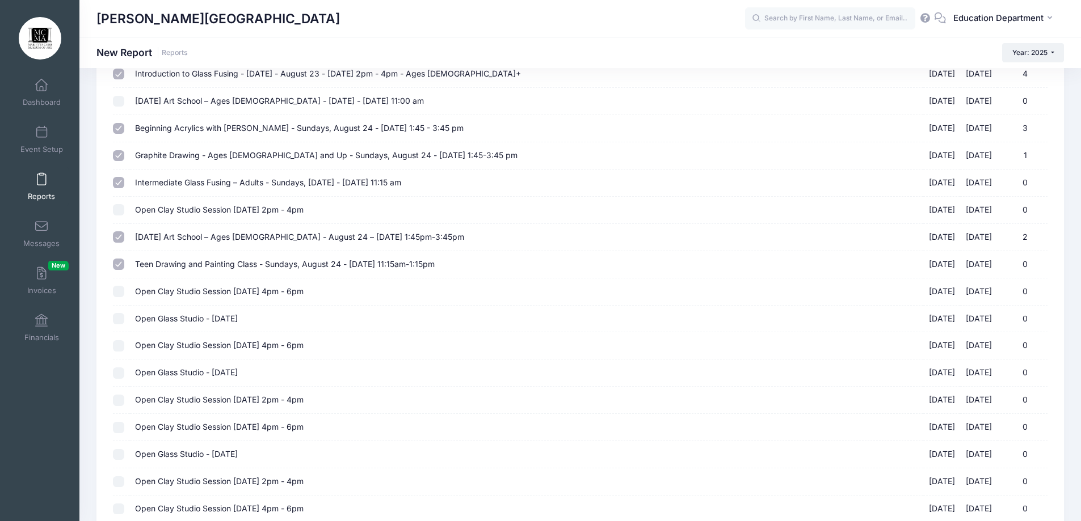
scroll to position [4902, 0]
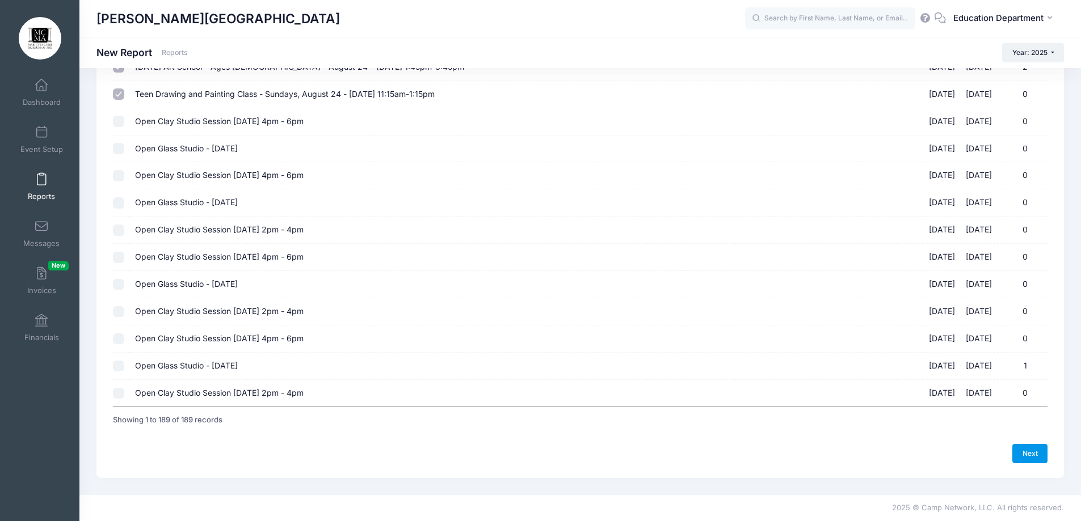
click at [1018, 446] on link "Next" at bounding box center [1029, 453] width 35 height 19
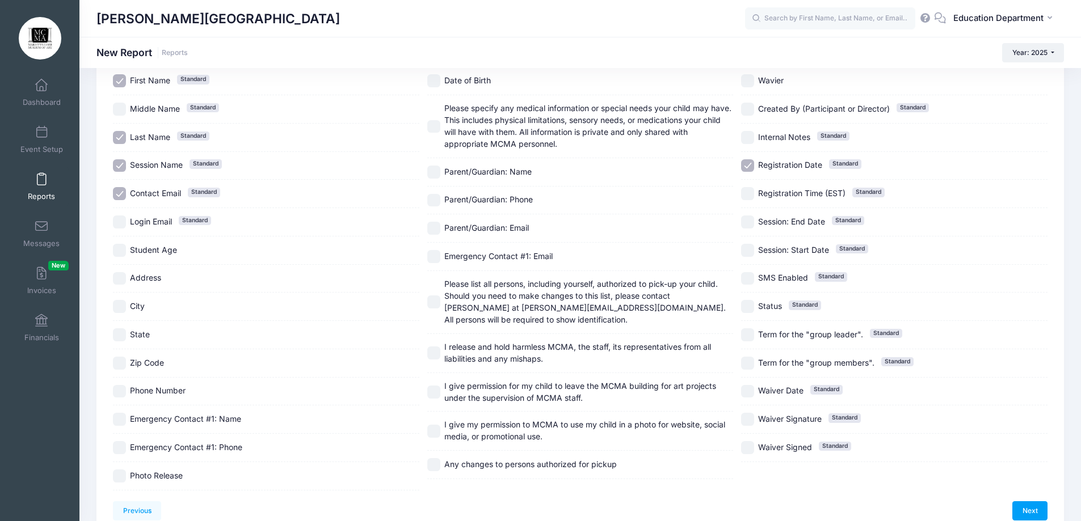
scroll to position [113, 0]
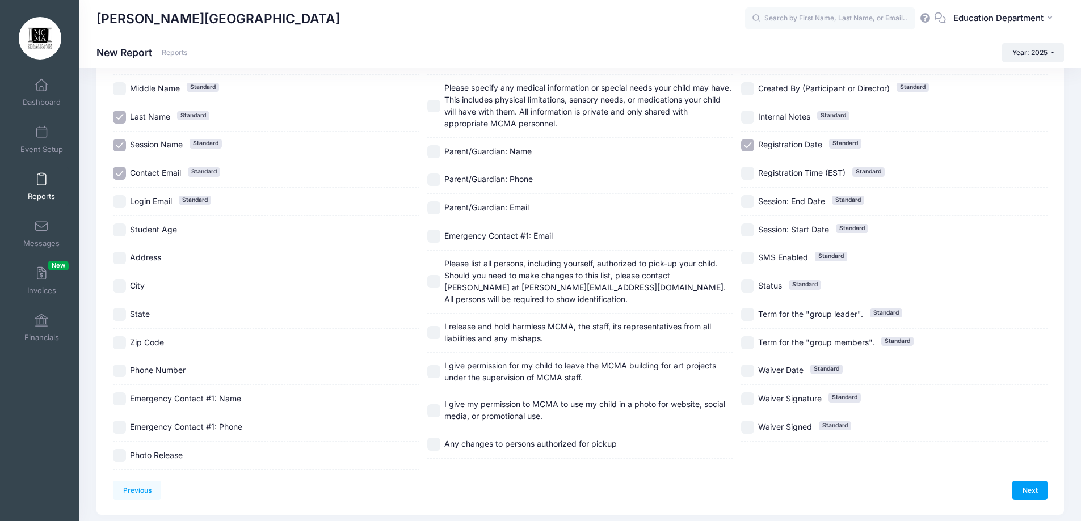
click at [162, 457] on span "Photo Release" at bounding box center [156, 456] width 53 height 10
click at [178, 392] on div "Emergency Contact #1: Name" at bounding box center [266, 399] width 306 height 28
click at [192, 431] on span "Emergency Contact #1: Phone" at bounding box center [186, 427] width 112 height 10
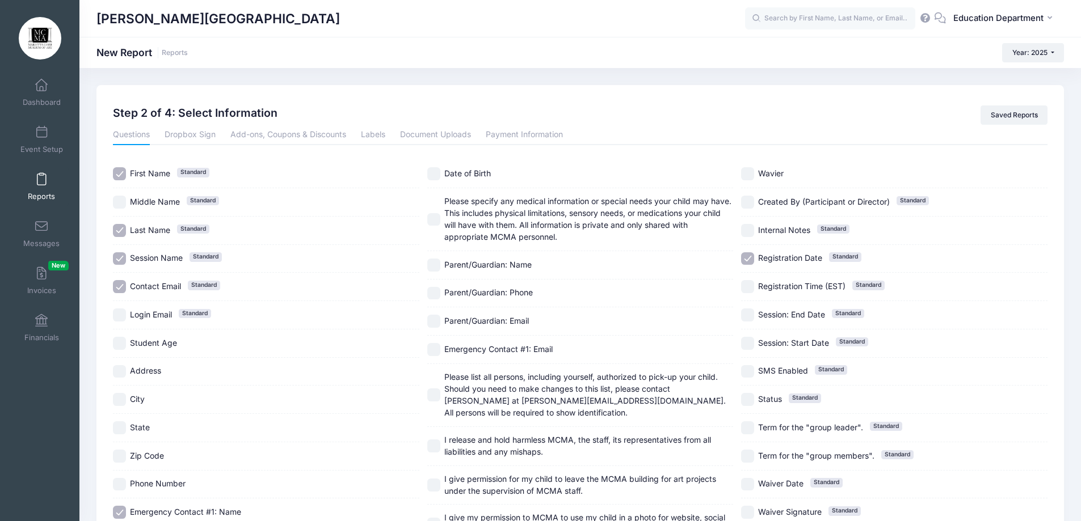
scroll to position [57, 0]
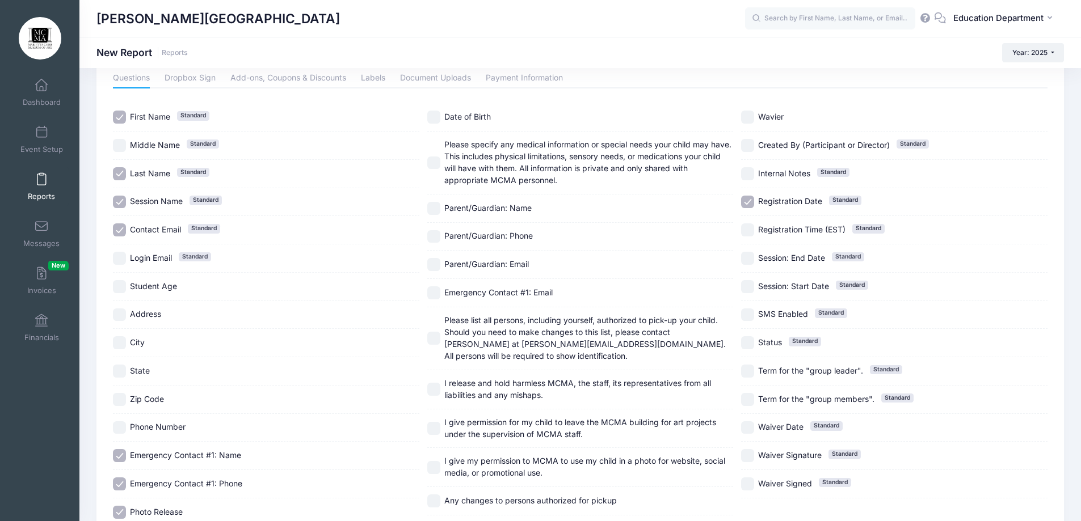
click at [148, 291] on span "Student Age" at bounding box center [153, 286] width 47 height 10
click at [154, 430] on span "Phone Number" at bounding box center [158, 427] width 56 height 10
click at [538, 163] on span "Please specify any medical information or special needs your child may have. Th…" at bounding box center [587, 162] width 287 height 45
click at [498, 213] on span "Parent/Guardian: Name" at bounding box center [487, 209] width 87 height 12
click at [490, 229] on div "Parent/Guardian: Phone" at bounding box center [580, 237] width 306 height 28
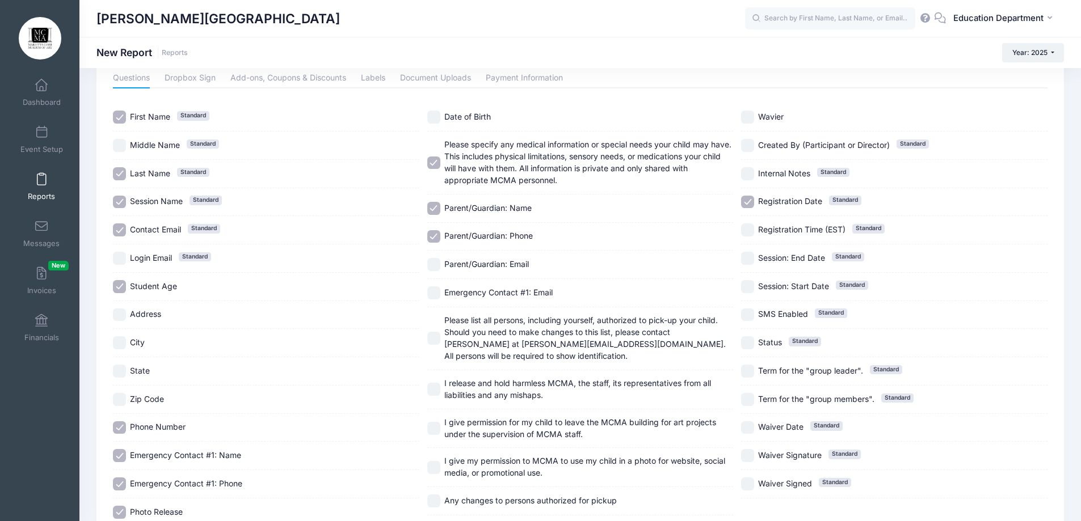
click at [488, 263] on span "Parent/Guardian: Email" at bounding box center [486, 264] width 85 height 10
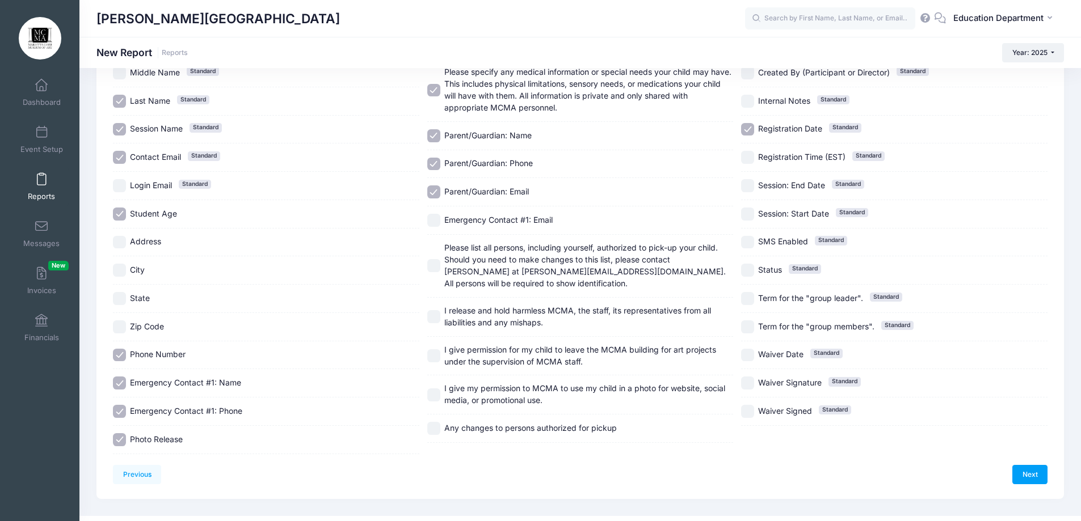
scroll to position [150, 0]
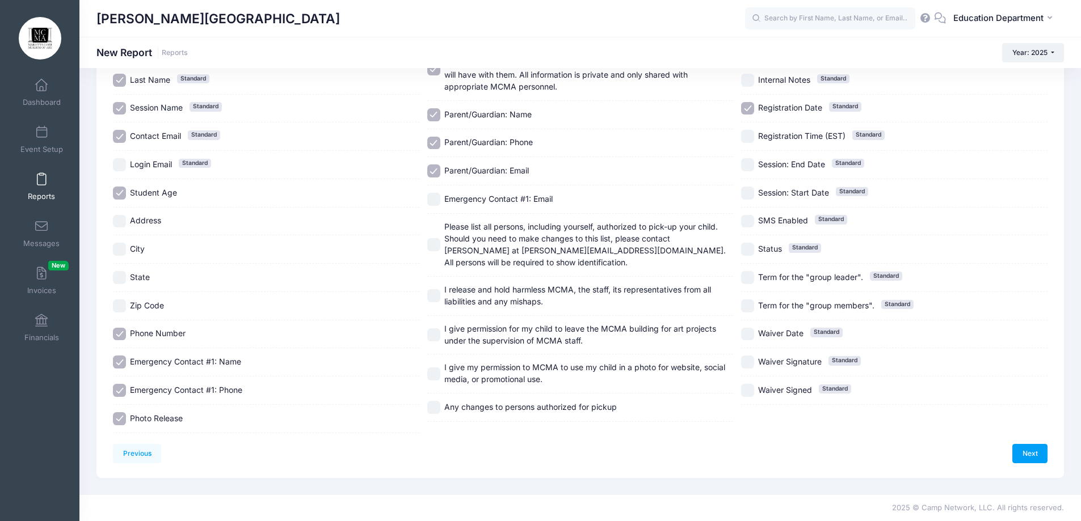
click at [488, 248] on span "Please list all persons, including yourself, authorized to pick-up your child. …" at bounding box center [584, 244] width 281 height 45
click at [468, 372] on span "I give my permission to MCMA to use my child in a photo for website, social med…" at bounding box center [584, 374] width 281 height 22
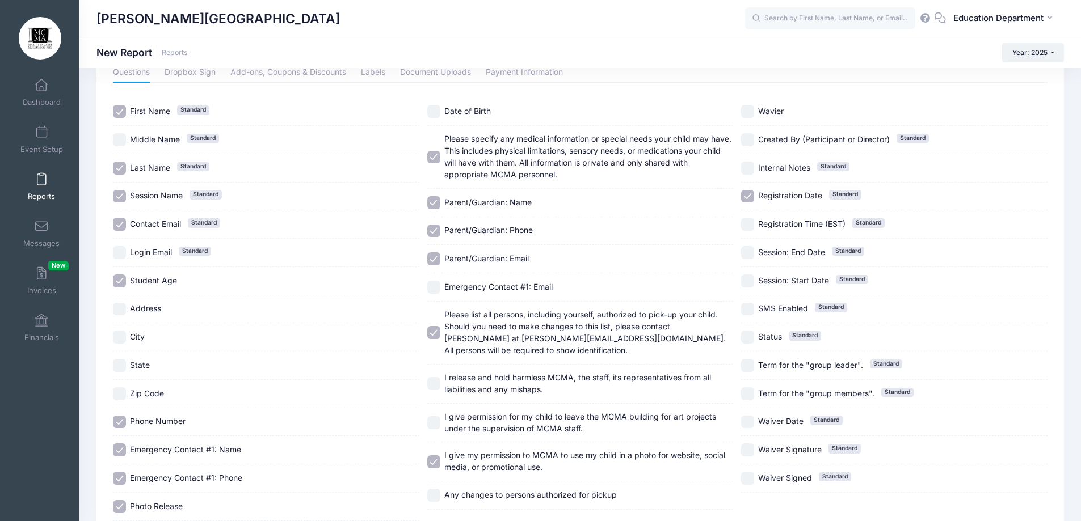
scroll to position [37, 0]
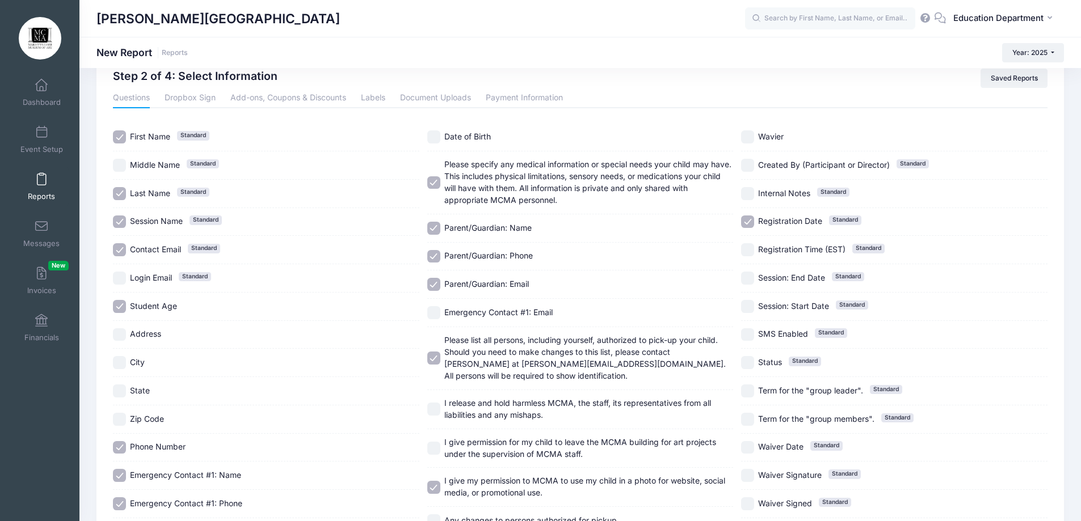
click at [786, 221] on span "Registration Date" at bounding box center [790, 221] width 64 height 10
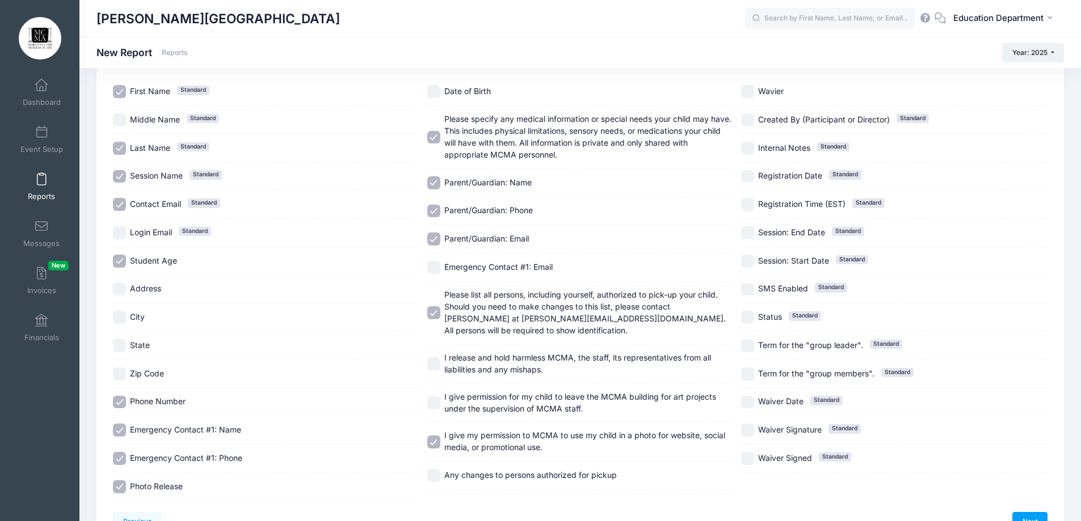
scroll to position [113, 0]
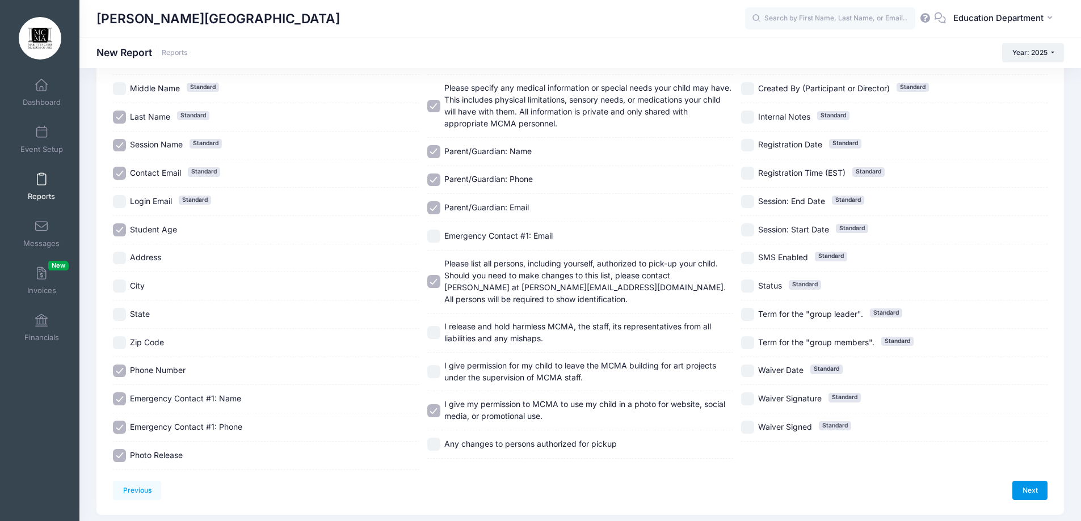
click at [1017, 484] on link "Next" at bounding box center [1029, 490] width 35 height 19
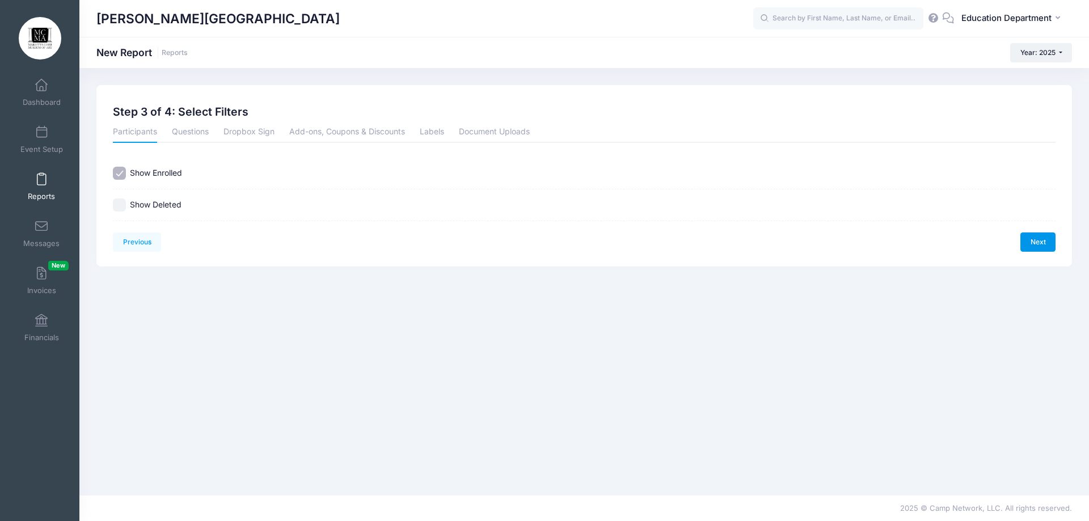
click at [1037, 245] on link "Next" at bounding box center [1038, 242] width 35 height 19
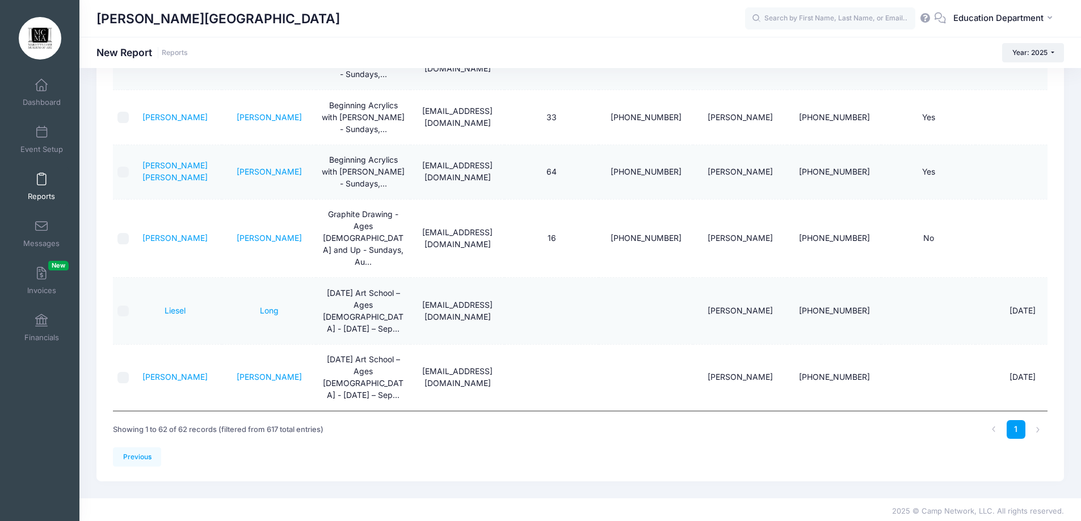
scroll to position [230, 0]
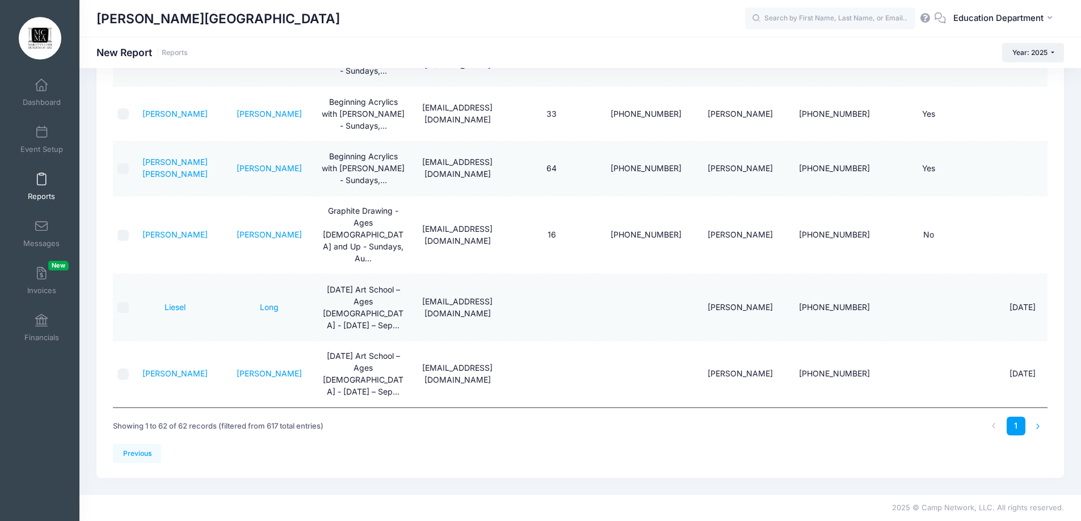
click at [1036, 422] on li at bounding box center [1038, 426] width 19 height 19
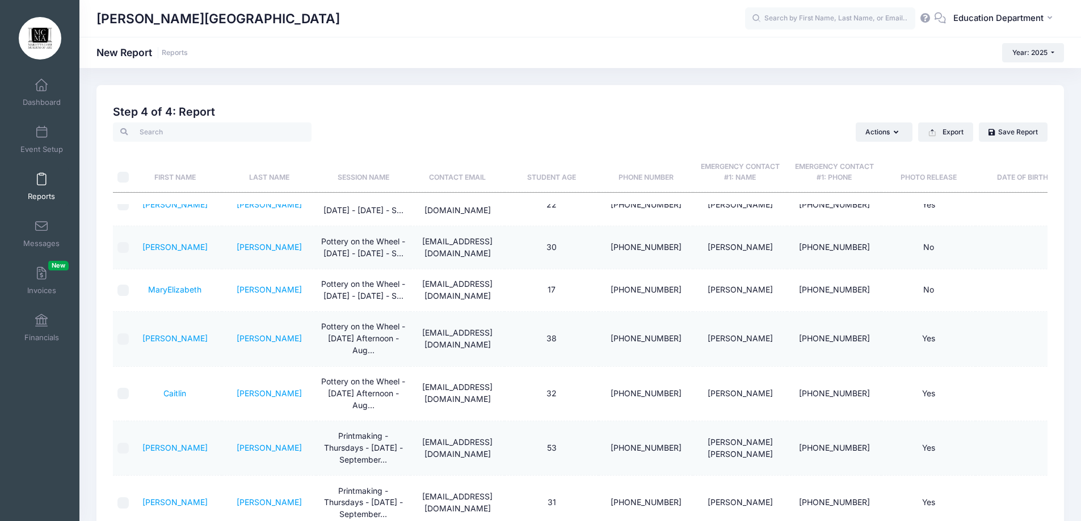
scroll to position [2337, 0]
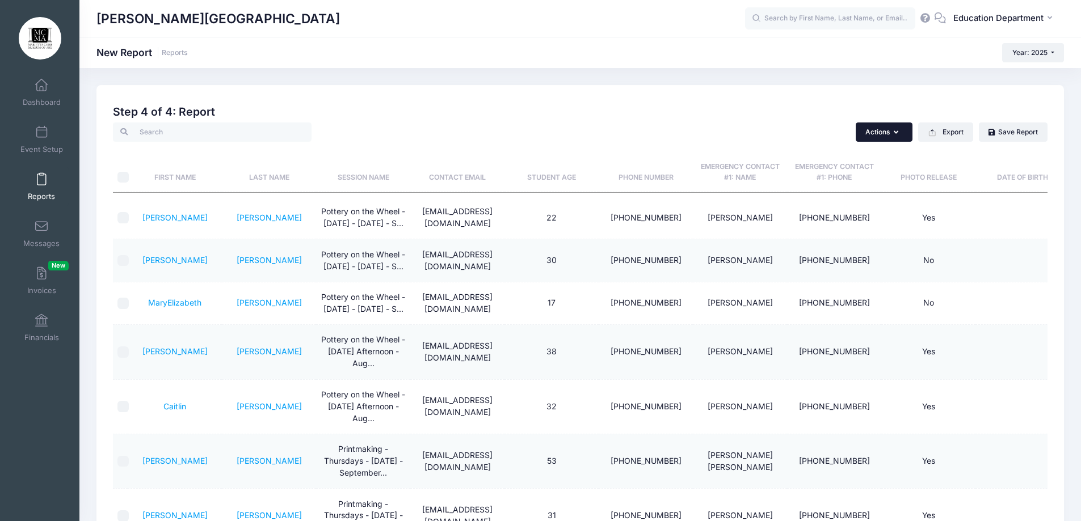
click at [872, 135] on button "Actions" at bounding box center [884, 132] width 57 height 19
click at [948, 130] on button "Export" at bounding box center [945, 132] width 55 height 19
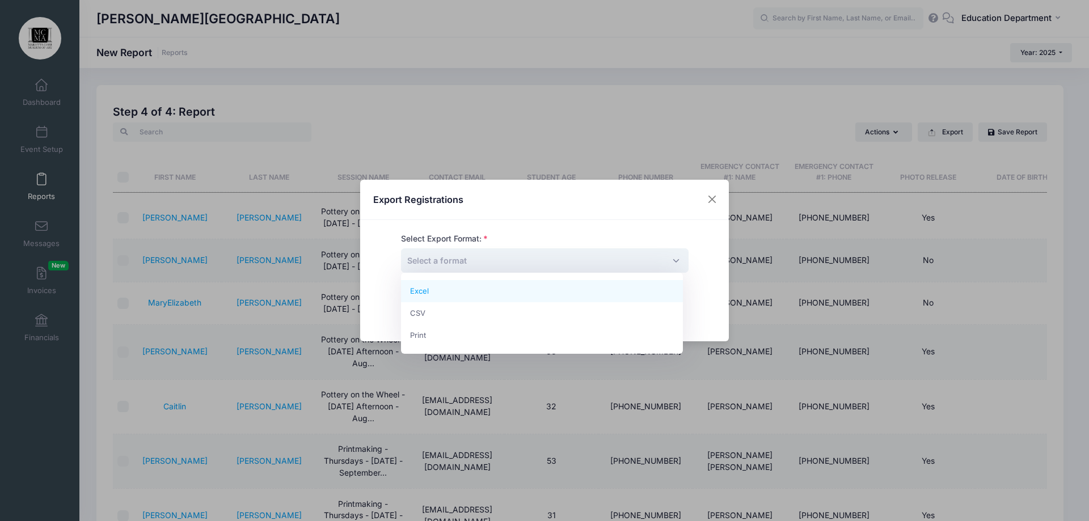
click at [639, 255] on span "Select a format" at bounding box center [545, 261] width 288 height 24
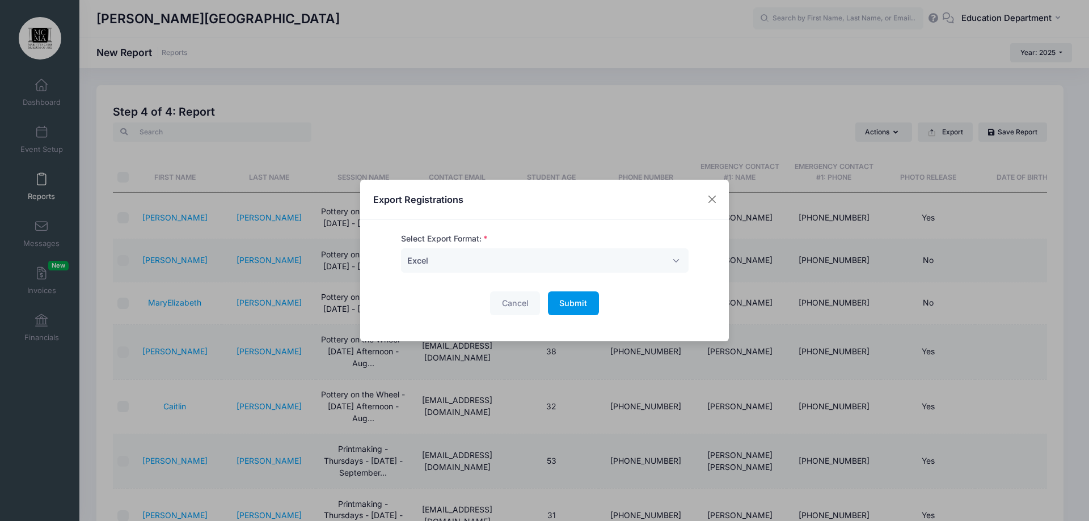
click at [579, 305] on span "Submit" at bounding box center [573, 303] width 28 height 10
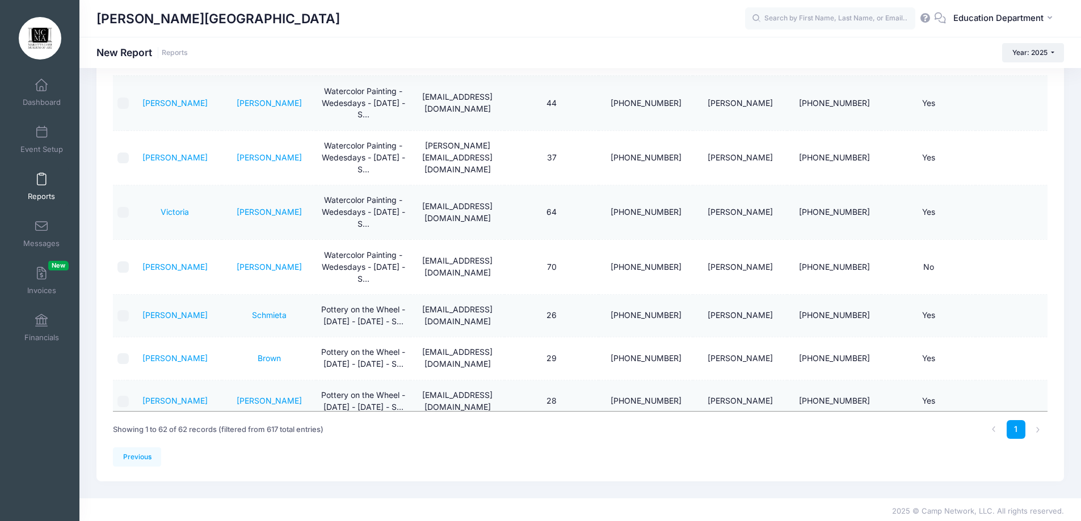
scroll to position [1657, 0]
